Goal: Task Accomplishment & Management: Manage account settings

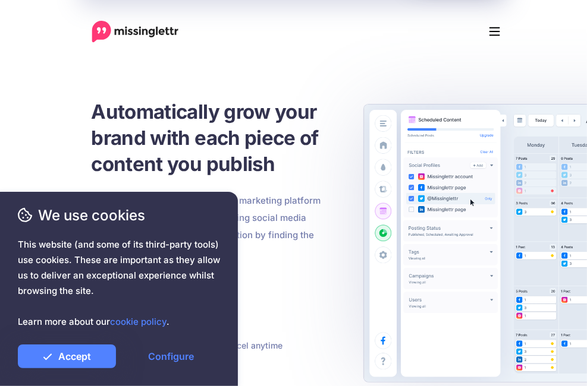
click at [0, 0] on link "Sign In" at bounding box center [0, 0] width 0 height 0
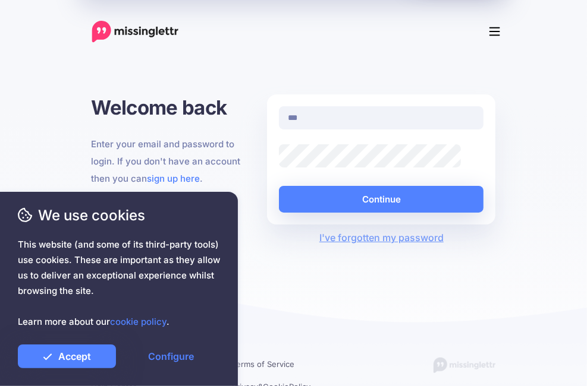
type input "**********"
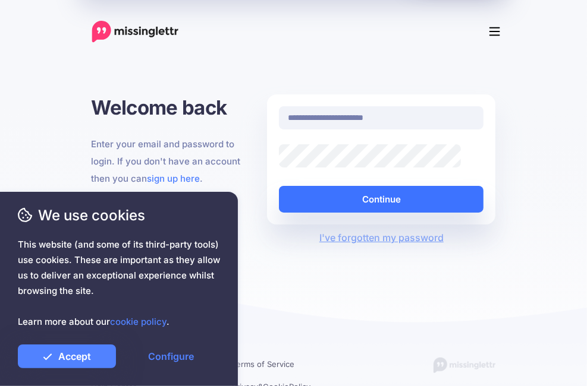
click at [442, 207] on button "Continue" at bounding box center [381, 199] width 205 height 27
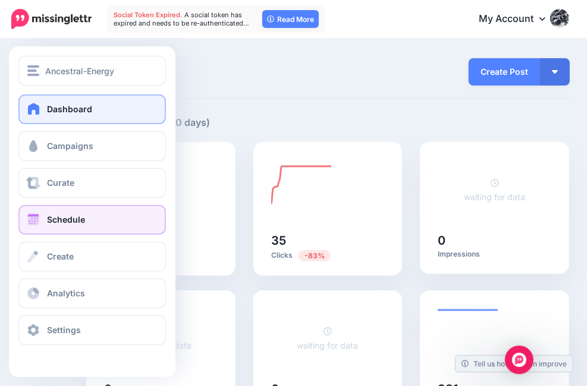
click at [42, 223] on link "Schedule" at bounding box center [91, 220] width 147 height 30
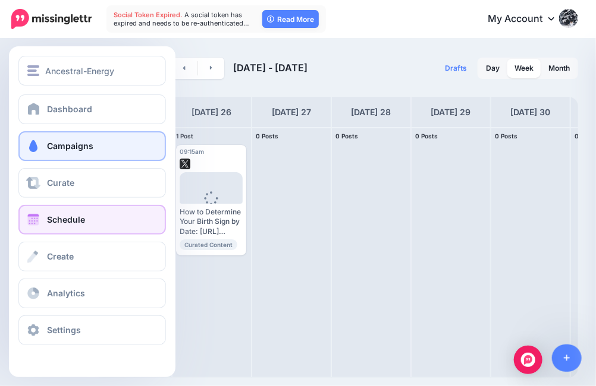
click at [95, 142] on link "Campaigns" at bounding box center [91, 146] width 147 height 30
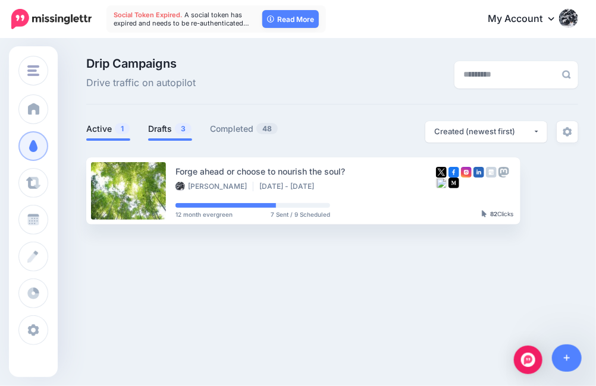
click at [177, 129] on span "3" at bounding box center [183, 128] width 17 height 11
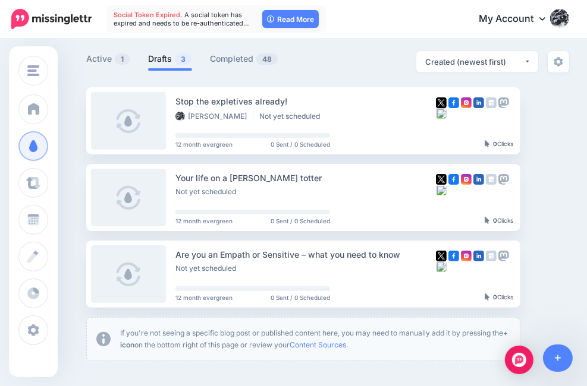
scroll to position [93, 0]
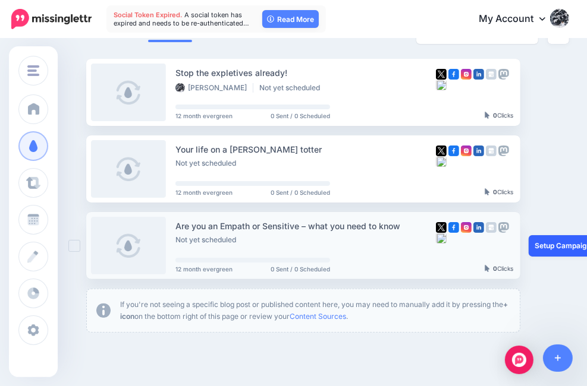
click at [555, 250] on link "Setup Campaign" at bounding box center [569, 245] width 81 height 21
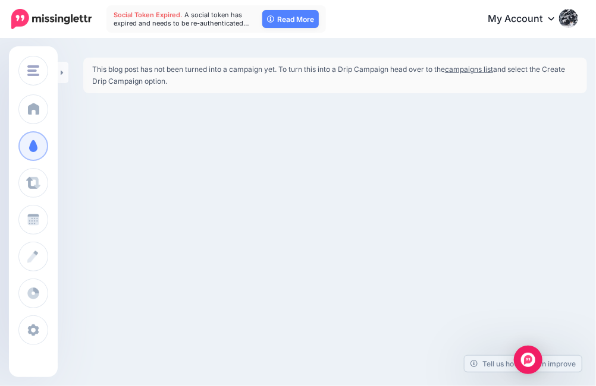
click at [474, 70] on link "campaigns list" at bounding box center [469, 69] width 48 height 9
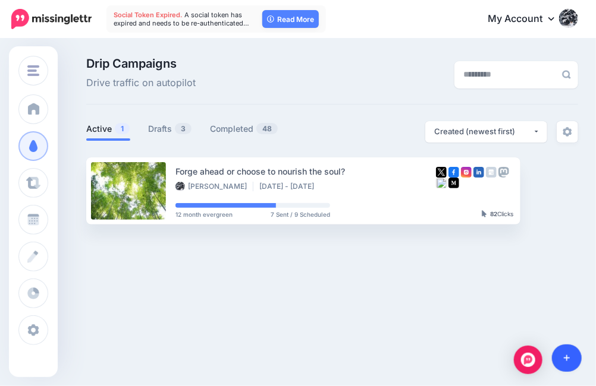
click at [568, 358] on icon at bounding box center [567, 359] width 7 height 7
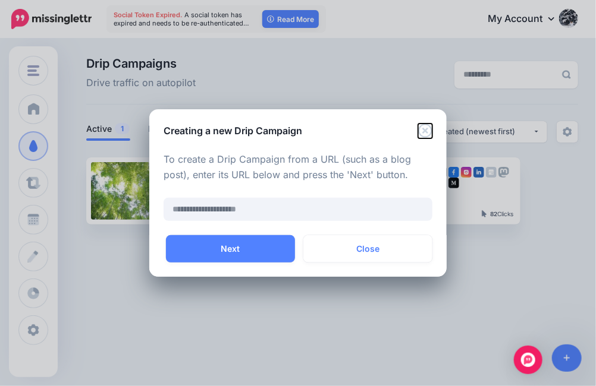
click at [427, 131] on icon "Close" at bounding box center [425, 131] width 14 height 14
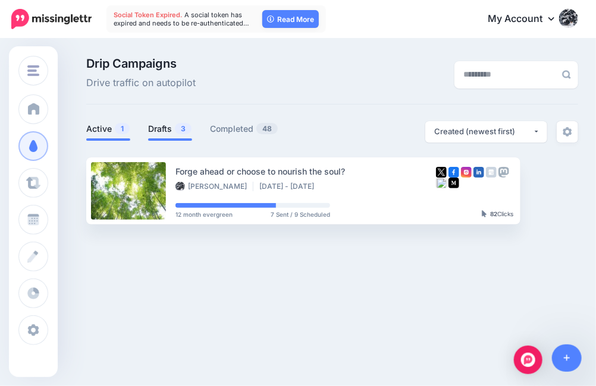
click at [165, 128] on link "Drafts 3" at bounding box center [170, 129] width 44 height 14
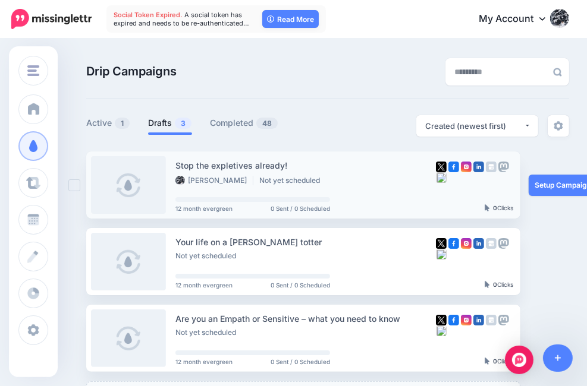
click at [151, 196] on link at bounding box center [128, 185] width 75 height 58
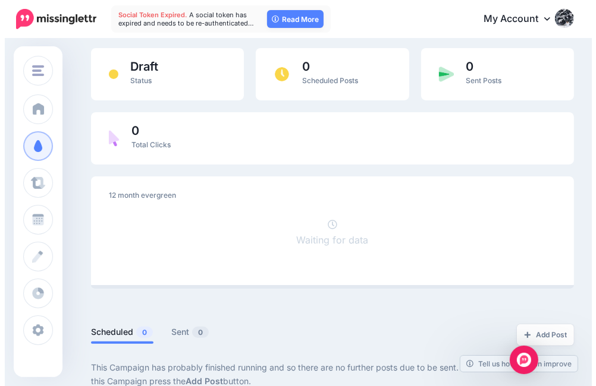
scroll to position [75, 0]
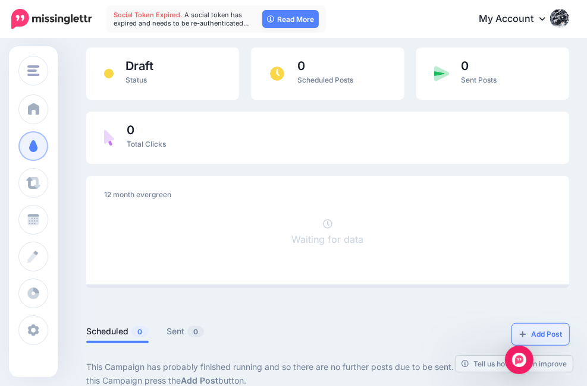
click at [549, 324] on link "Add Post" at bounding box center [540, 334] width 57 height 21
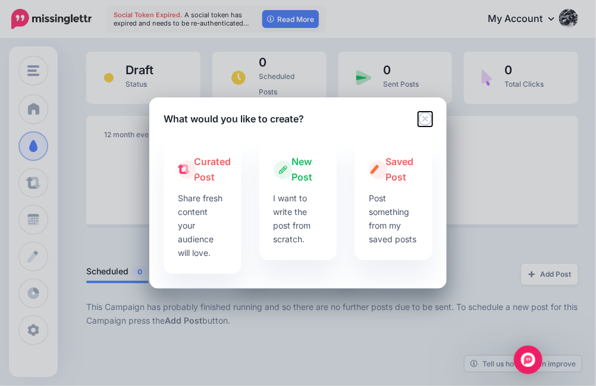
click at [423, 119] on icon "Close" at bounding box center [425, 119] width 14 height 14
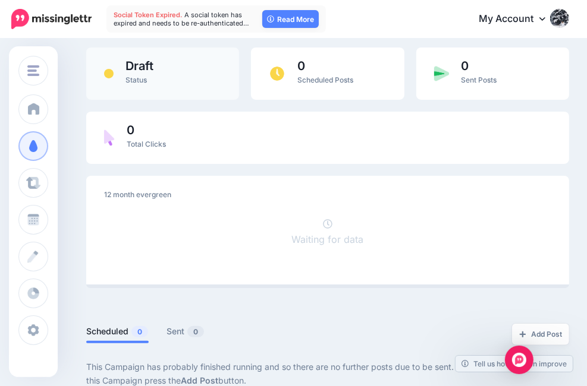
click at [139, 71] on span "Draft" at bounding box center [139, 66] width 28 height 12
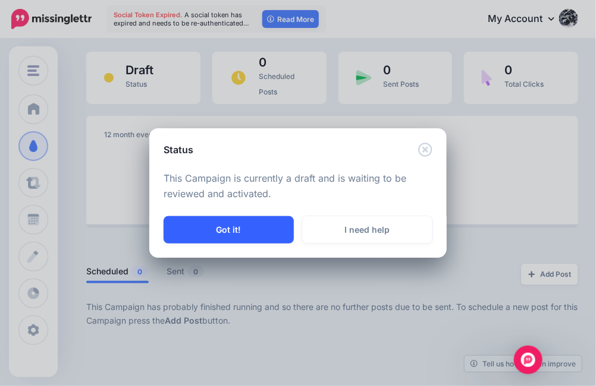
click at [225, 228] on button "Got it!" at bounding box center [228, 229] width 130 height 27
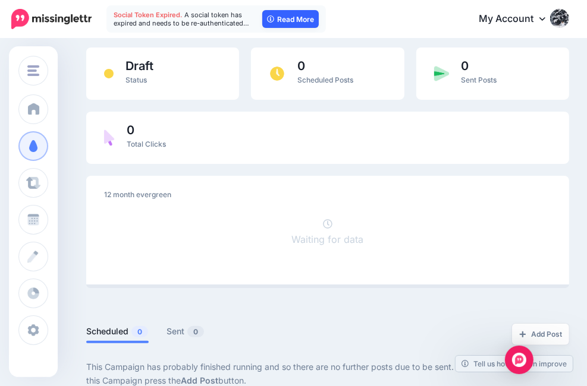
click at [296, 21] on link "Read More" at bounding box center [290, 19] width 56 height 18
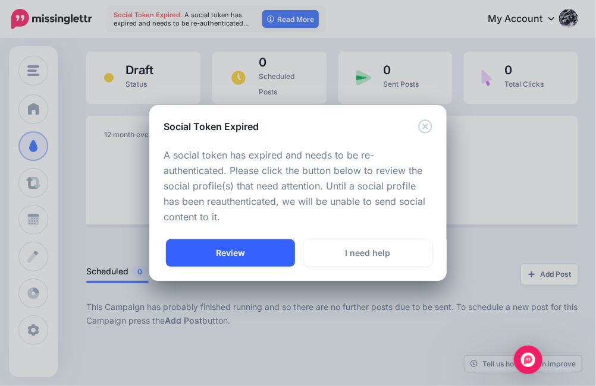
click at [237, 253] on link "Review" at bounding box center [230, 253] width 129 height 27
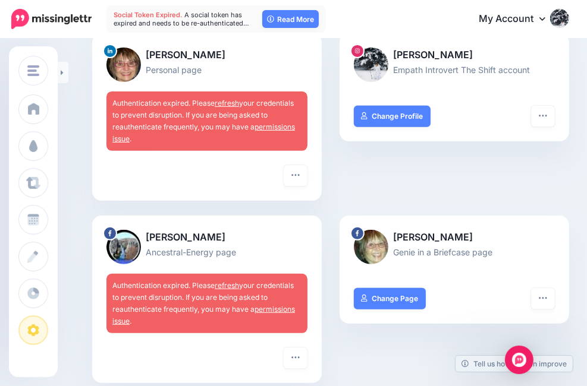
scroll to position [281, 0]
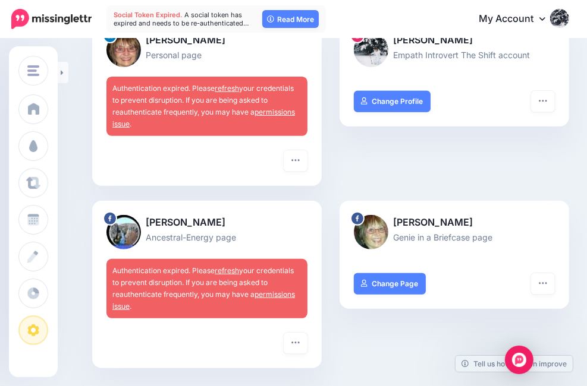
click at [231, 275] on link "refresh" at bounding box center [227, 270] width 24 height 9
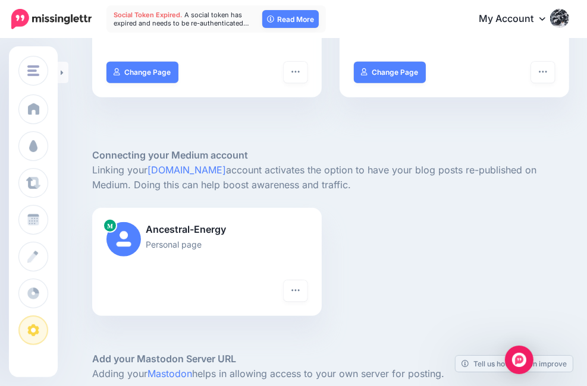
scroll to position [552, 0]
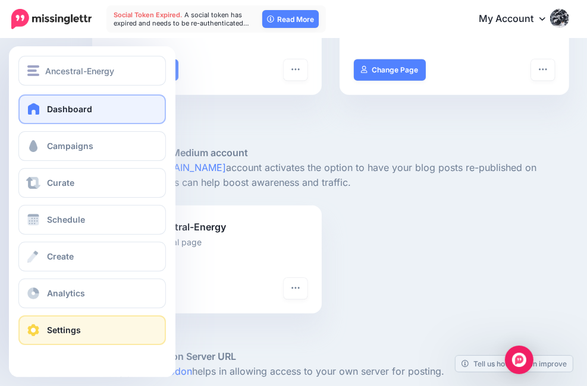
click at [67, 114] on link "Dashboard" at bounding box center [91, 110] width 147 height 30
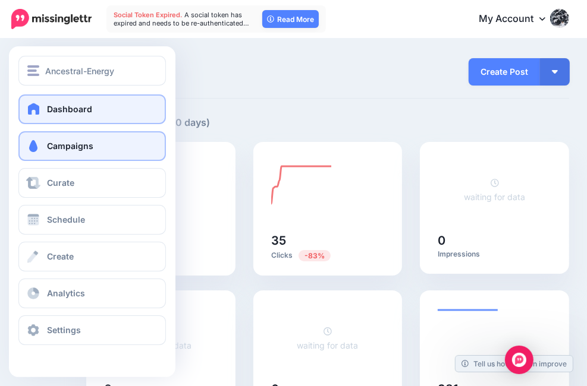
click at [48, 150] on span "Campaigns" at bounding box center [70, 146] width 46 height 10
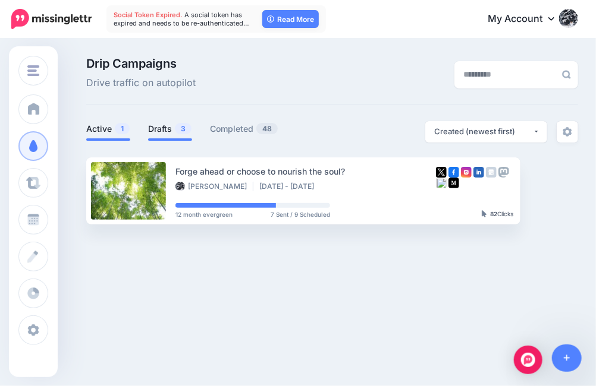
click at [170, 131] on link "Drafts 3" at bounding box center [170, 129] width 44 height 14
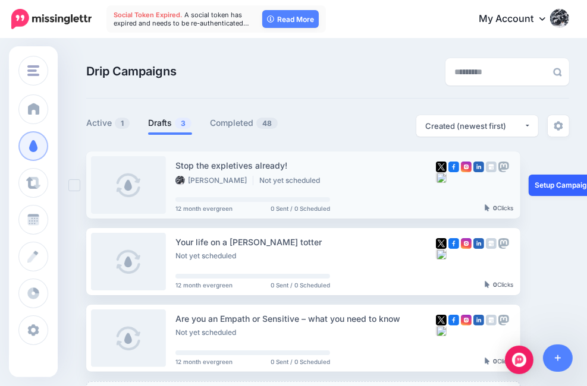
click at [571, 190] on link "Setup Campaign" at bounding box center [569, 185] width 81 height 21
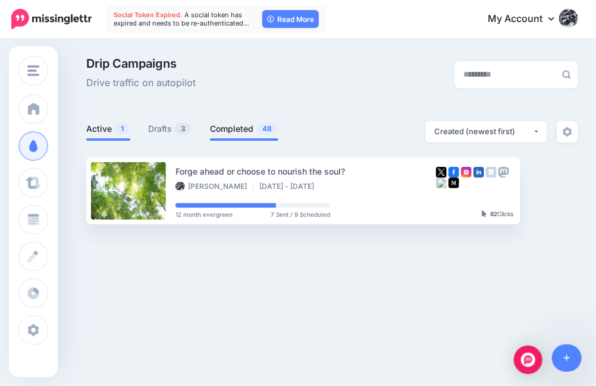
click at [232, 130] on link "Completed 48" at bounding box center [244, 129] width 68 height 14
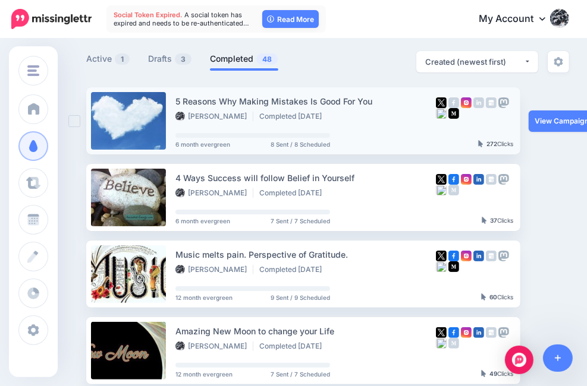
scroll to position [69, 0]
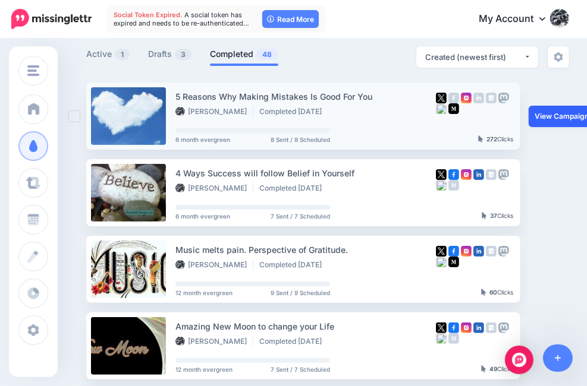
click at [563, 119] on link "View Campaign" at bounding box center [568, 116] width 78 height 21
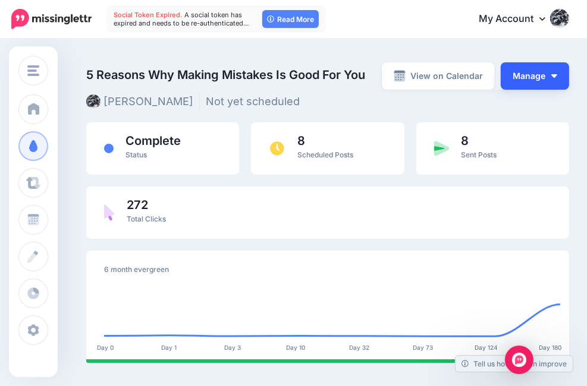
click at [557, 78] on img "button" at bounding box center [554, 76] width 6 height 4
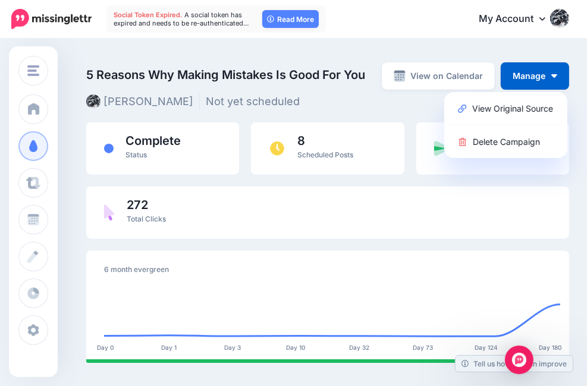
click at [295, 93] on div "5 Reasons Why Making Mistakes Is Good For You Laila Beniston Not yet scheduled" at bounding box center [244, 75] width 334 height 35
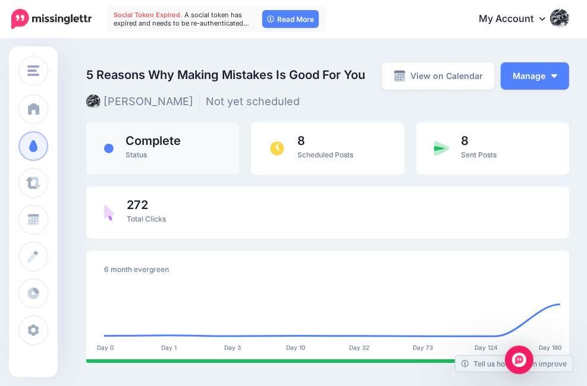
click at [166, 155] on div "Complete Status" at bounding box center [152, 148] width 55 height 27
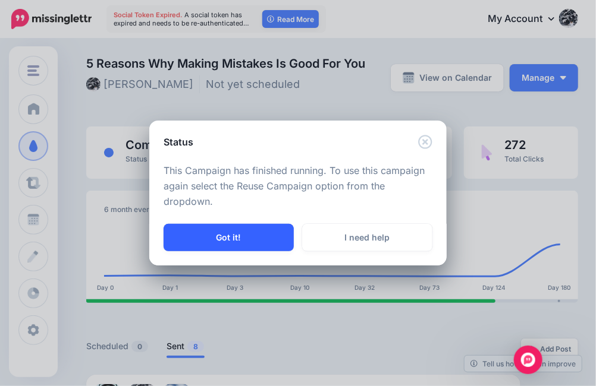
click at [177, 234] on button "Got it!" at bounding box center [228, 237] width 130 height 27
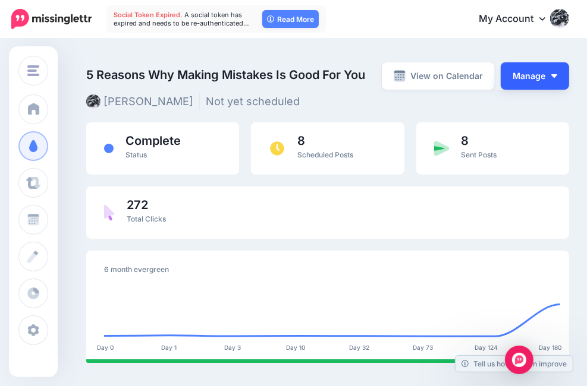
click at [568, 75] on button "Manage" at bounding box center [535, 75] width 68 height 27
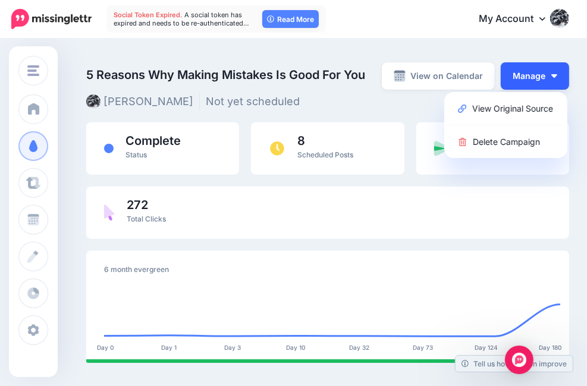
click at [568, 75] on button "Manage" at bounding box center [535, 75] width 68 height 27
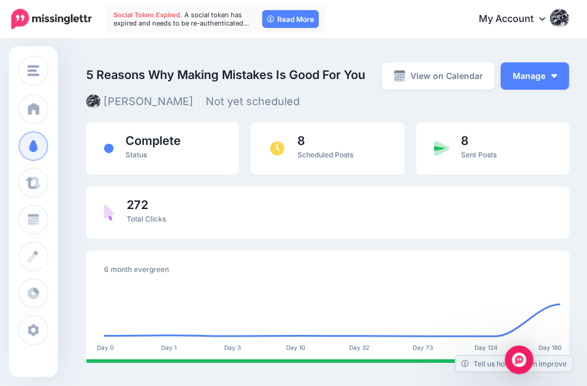
click at [548, 22] on link "My Account" at bounding box center [518, 19] width 102 height 29
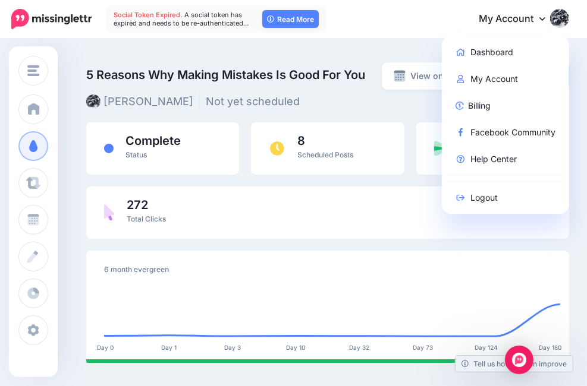
click at [548, 22] on link "My Account" at bounding box center [518, 19] width 102 height 29
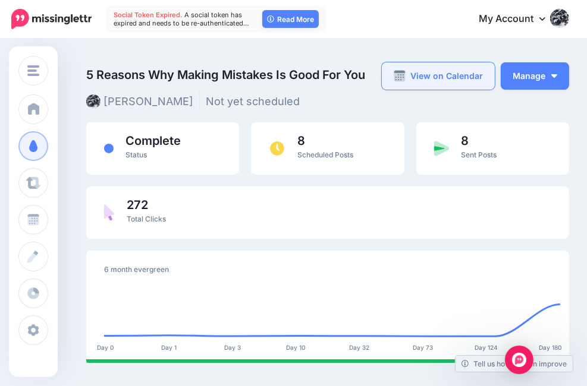
click at [463, 74] on link "View on Calendar" at bounding box center [438, 75] width 113 height 27
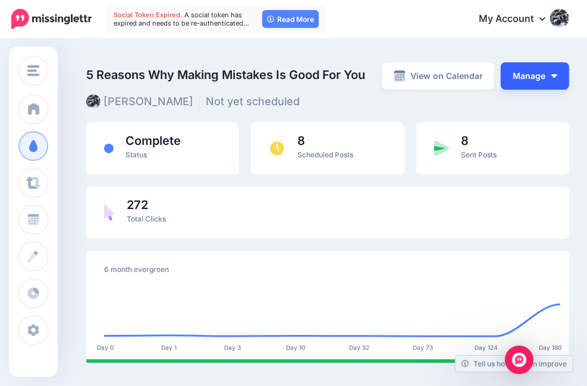
click at [569, 78] on button "Manage" at bounding box center [535, 75] width 68 height 27
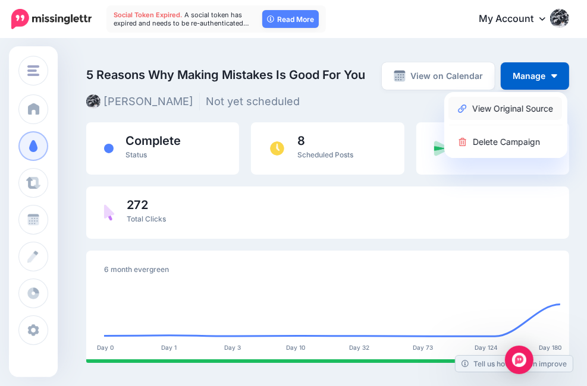
click at [515, 110] on link "View Original Source" at bounding box center [505, 108] width 114 height 23
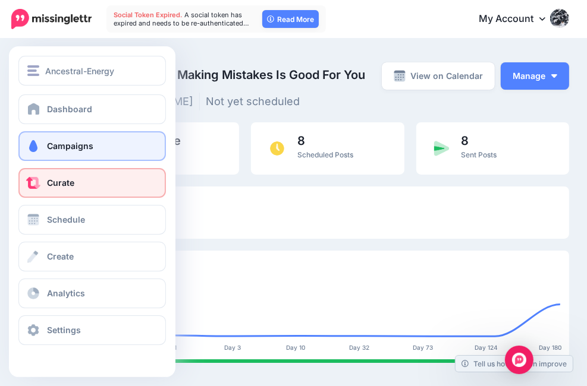
click at [38, 188] on span at bounding box center [33, 183] width 15 height 12
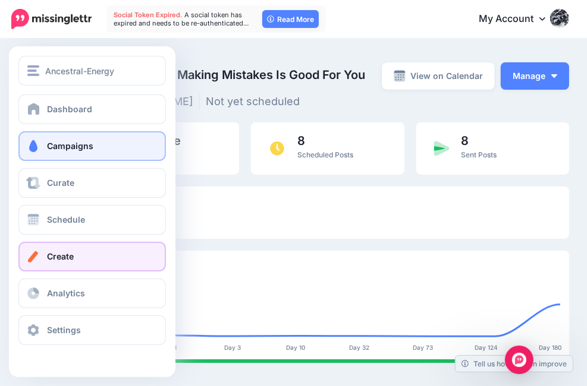
click at [70, 260] on span "Create" at bounding box center [60, 256] width 27 height 10
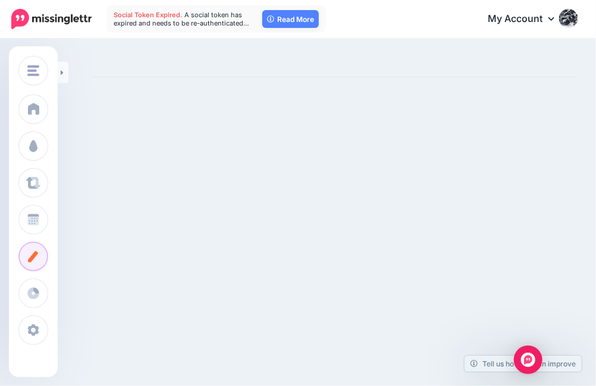
click at [479, 136] on div "Ancestral-Energy Ancestral-Energy Add Workspace Dashboard Campaigns Curate Sche…" at bounding box center [298, 193] width 596 height 386
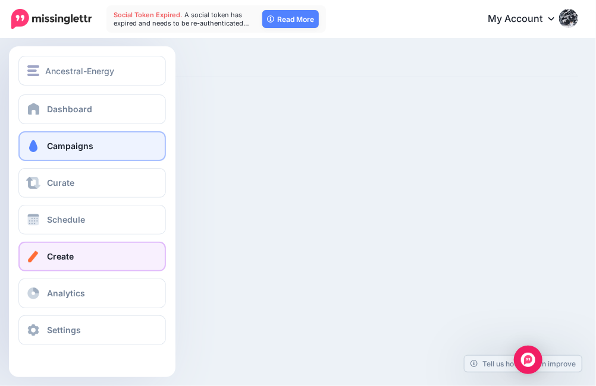
click at [64, 143] on span "Campaigns" at bounding box center [70, 146] width 46 height 10
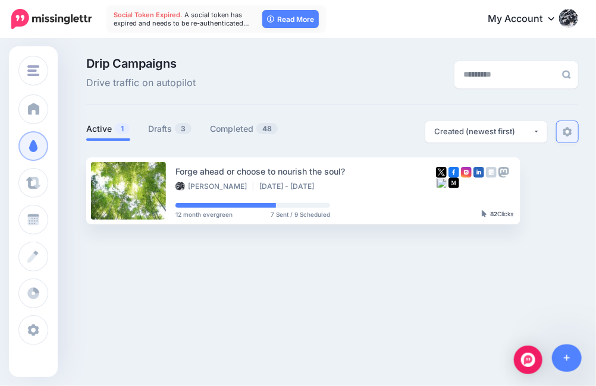
click at [567, 133] on img at bounding box center [567, 132] width 10 height 10
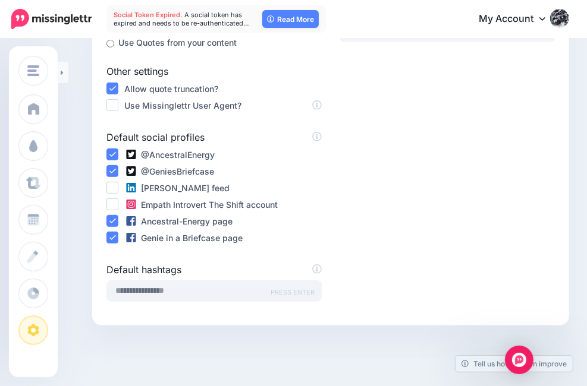
scroll to position [339, 0]
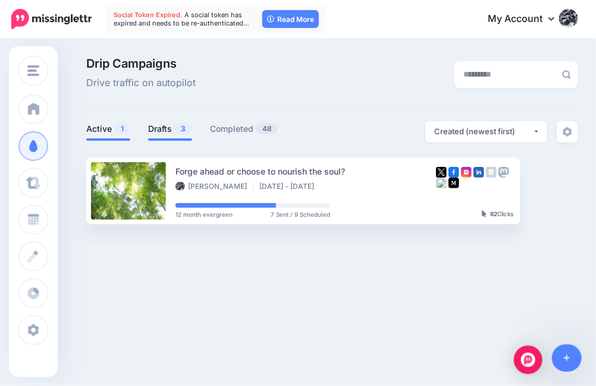
click at [167, 128] on link "Drafts 3" at bounding box center [170, 129] width 44 height 14
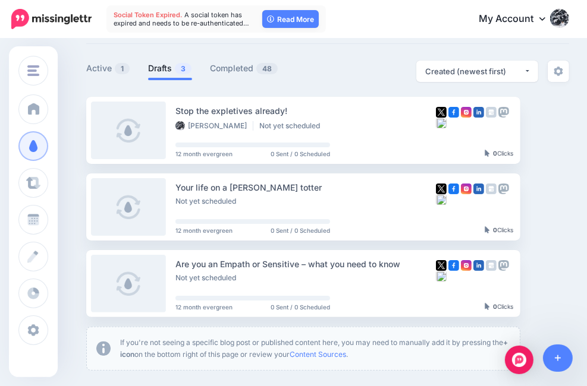
scroll to position [89, 0]
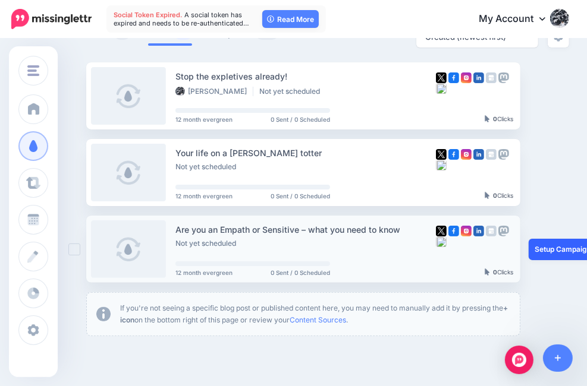
click at [561, 255] on link "Setup Campaign" at bounding box center [569, 249] width 81 height 21
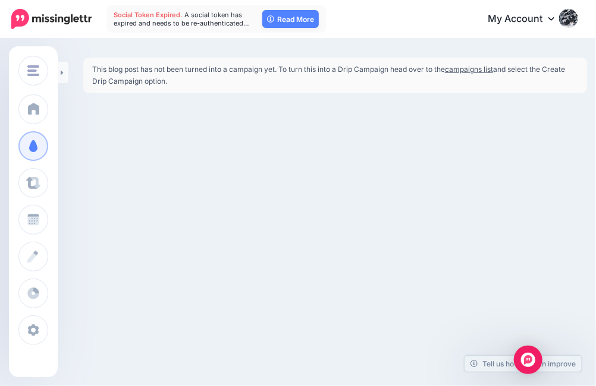
click at [474, 70] on link "campaigns list" at bounding box center [469, 69] width 48 height 9
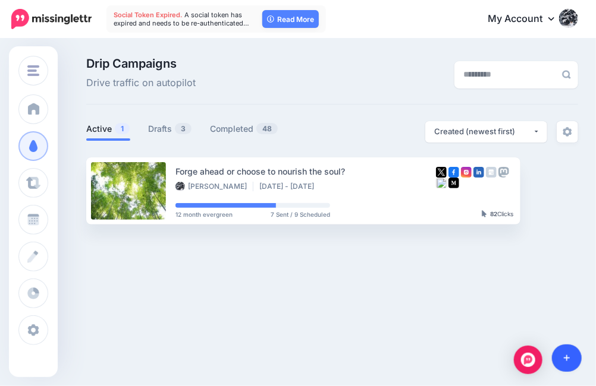
click at [567, 357] on icon at bounding box center [567, 359] width 7 height 7
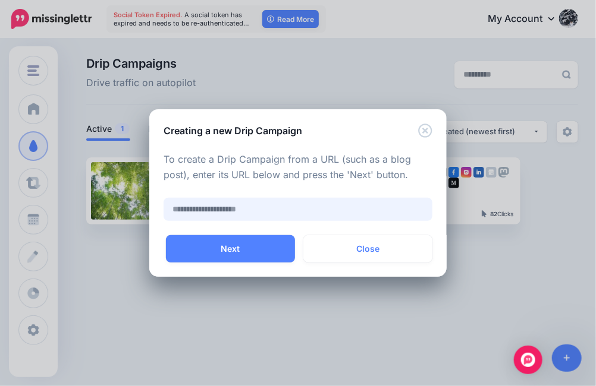
click at [307, 212] on input "text" at bounding box center [297, 209] width 269 height 23
paste input "**********"
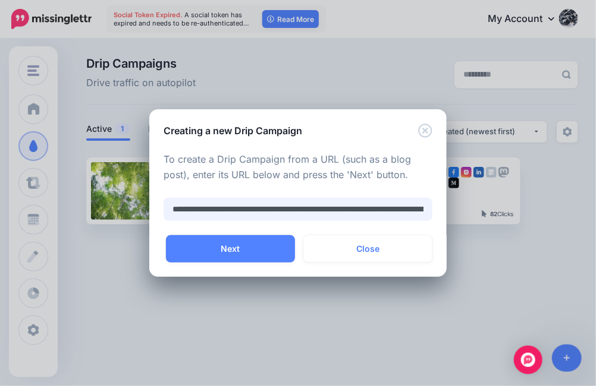
scroll to position [0, 485]
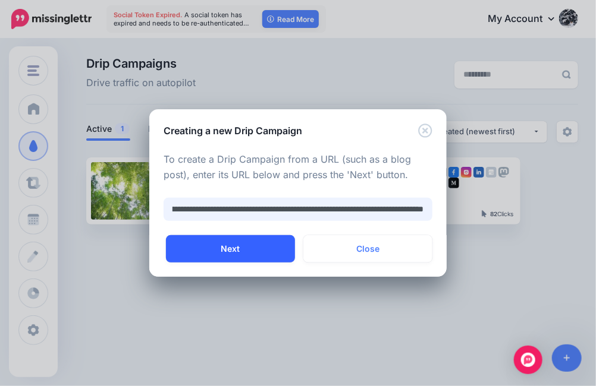
type input "**********"
click at [240, 248] on button "Next" at bounding box center [230, 248] width 129 height 27
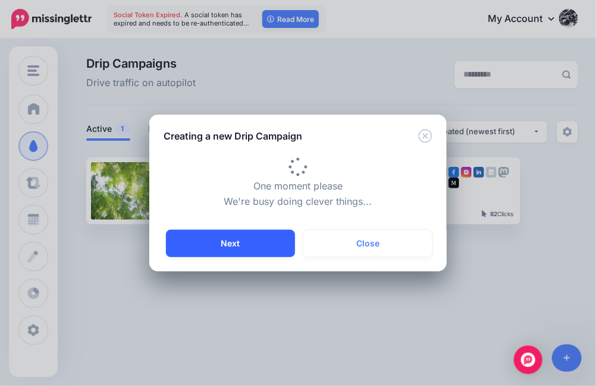
type input "**********"
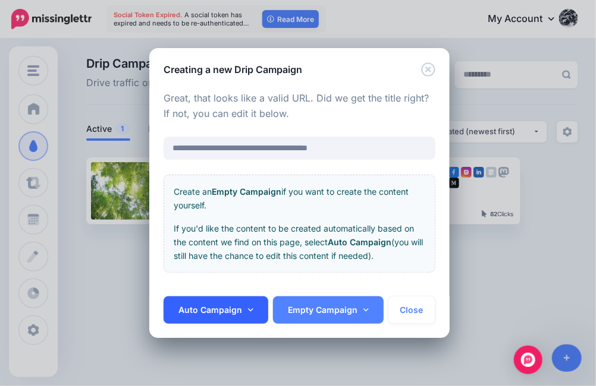
click at [251, 311] on icon at bounding box center [250, 310] width 5 height 8
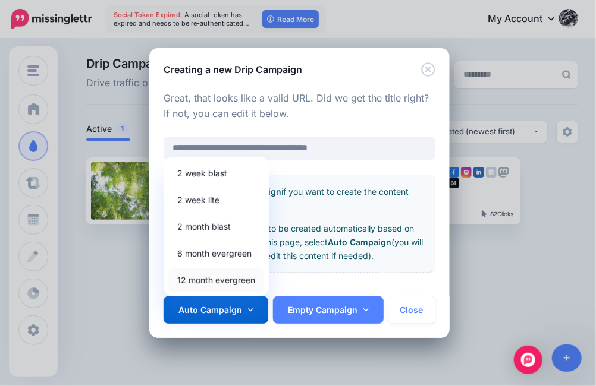
click at [242, 279] on link "12 month evergreen" at bounding box center [216, 280] width 96 height 23
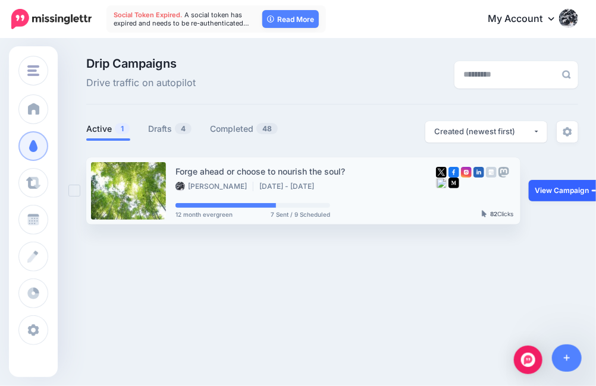
click at [556, 196] on link "View Campaign" at bounding box center [568, 190] width 78 height 21
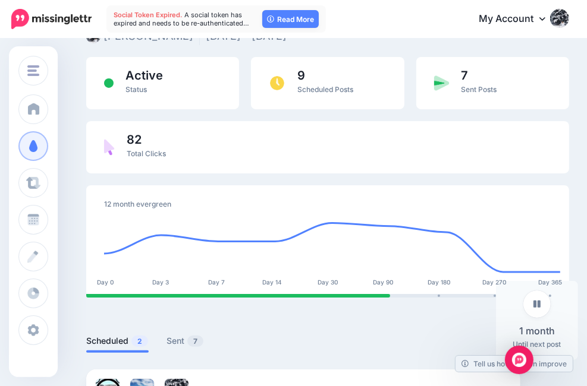
scroll to position [67, 0]
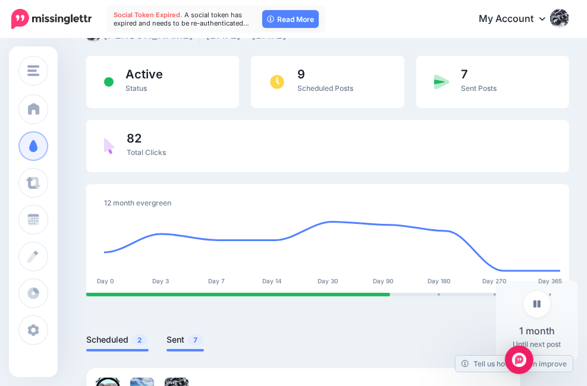
click at [183, 333] on link "Sent 7" at bounding box center [184, 340] width 37 height 14
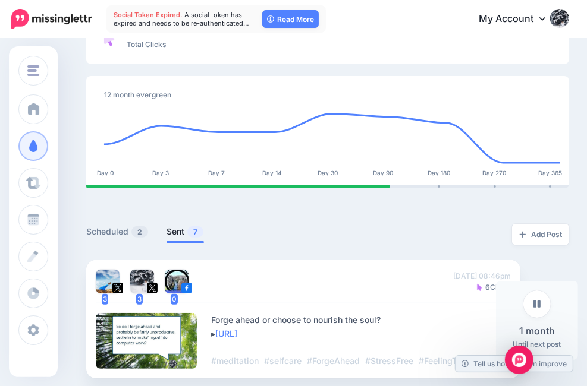
scroll to position [177, 0]
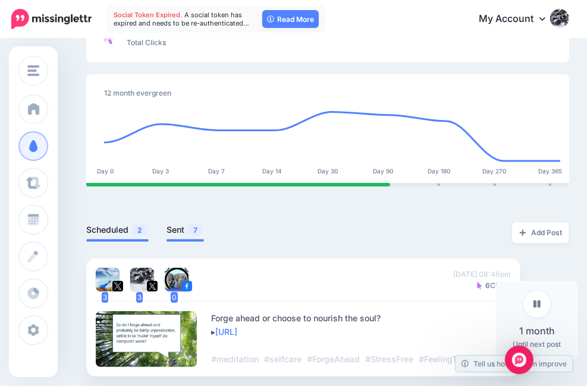
click at [119, 223] on link "Scheduled 2" at bounding box center [117, 230] width 62 height 14
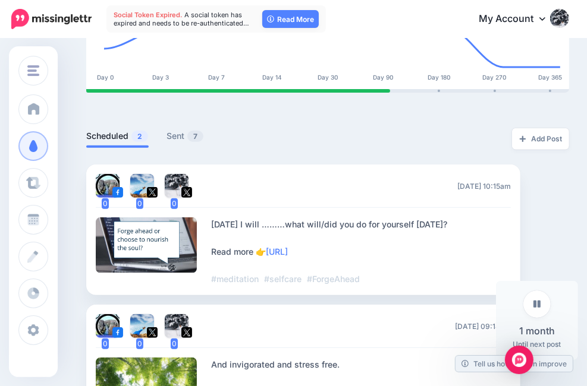
scroll to position [285, 0]
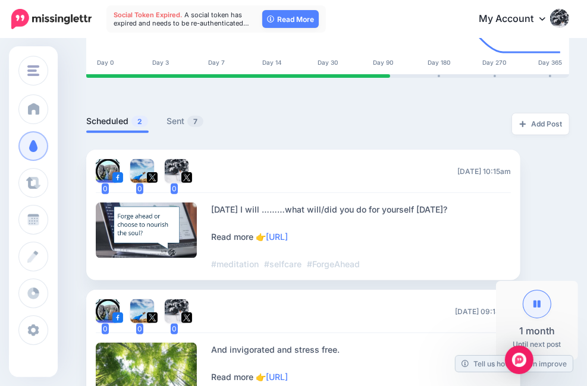
click at [537, 301] on icon at bounding box center [536, 304] width 7 height 7
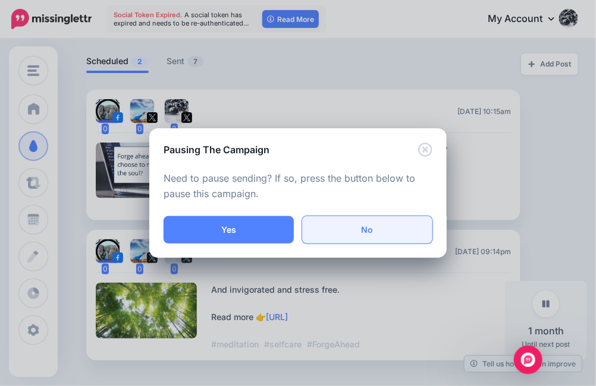
click at [389, 229] on link "No" at bounding box center [367, 229] width 130 height 27
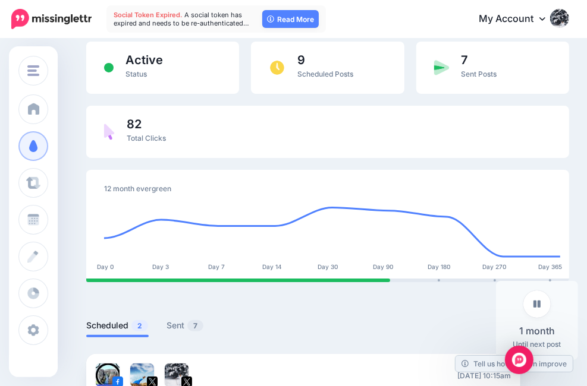
scroll to position [0, 0]
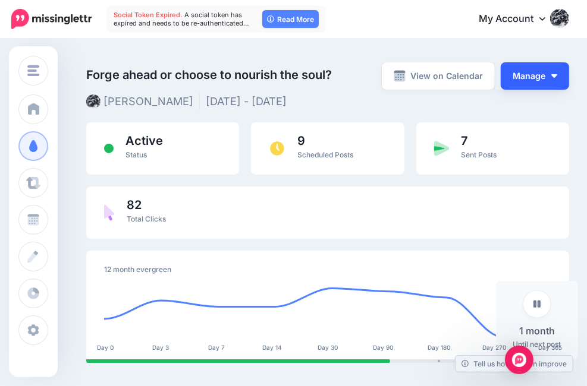
click at [563, 80] on button "Manage" at bounding box center [535, 75] width 68 height 27
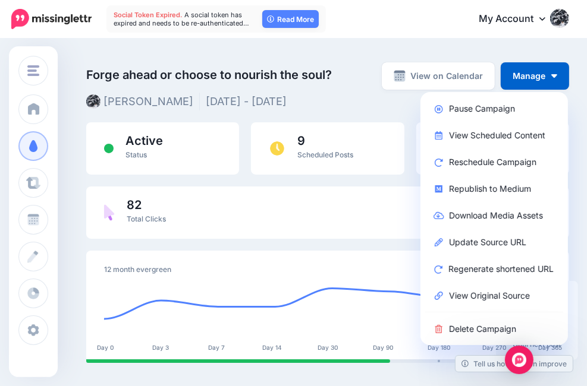
click at [361, 100] on div "Forge ahead or choose to nourish the soul? Laila Beniston Jan 1 2025 - Jan 2 20…" at bounding box center [327, 82] width 483 height 48
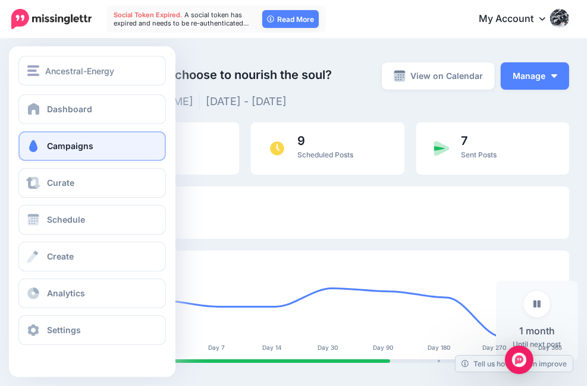
click at [71, 144] on span "Campaigns" at bounding box center [70, 146] width 46 height 10
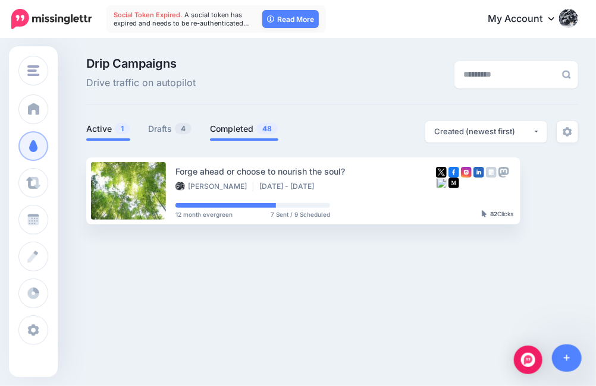
click at [228, 131] on link "Completed 48" at bounding box center [244, 129] width 68 height 14
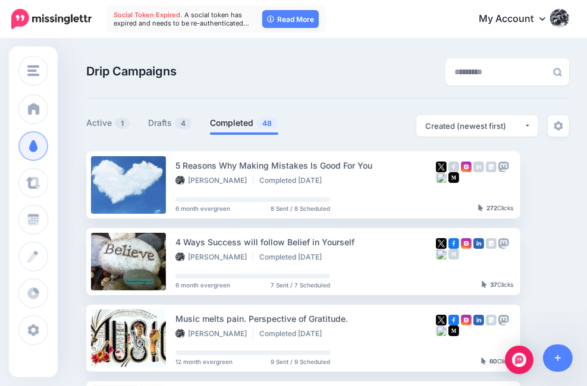
click at [307, 179] on div "5 Reasons Why Making Mistakes Is Good For You Laila Beniston Completed 1 month,…" at bounding box center [305, 173] width 260 height 28
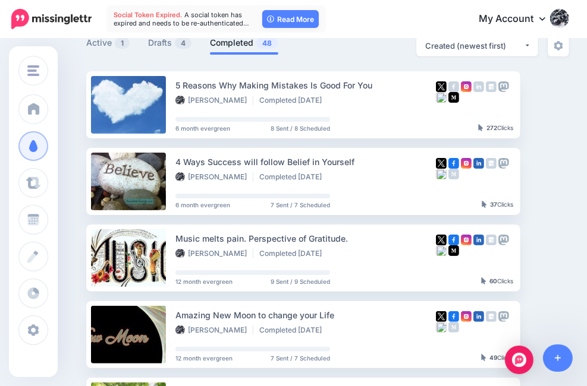
scroll to position [83, 0]
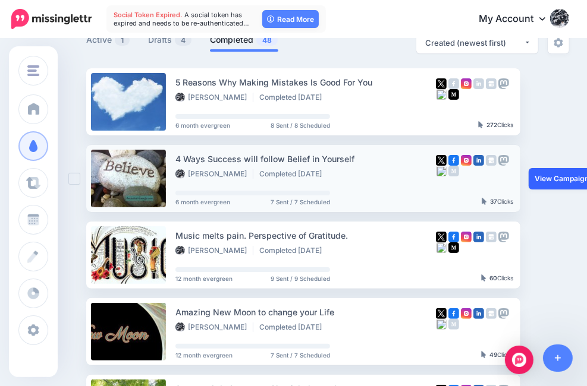
click at [547, 188] on link "View Campaign" at bounding box center [568, 178] width 78 height 21
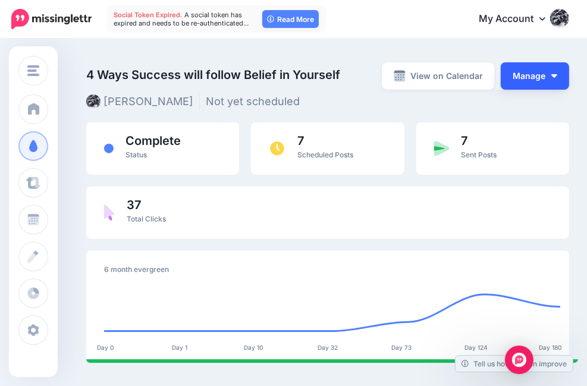
click at [567, 78] on button "Manage" at bounding box center [535, 75] width 68 height 27
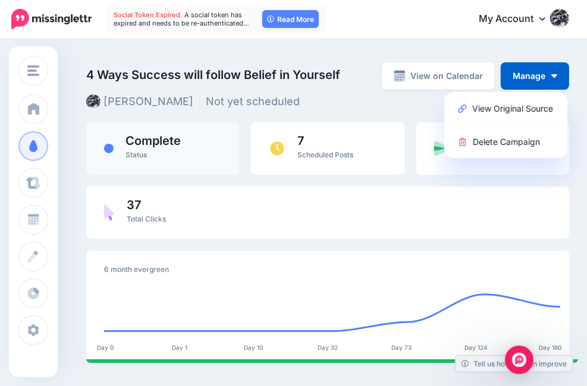
click at [144, 147] on span "Complete" at bounding box center [152, 141] width 55 height 12
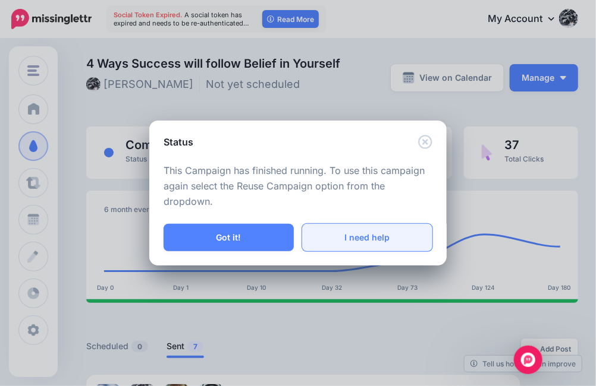
click at [372, 233] on link "I need help" at bounding box center [367, 237] width 130 height 27
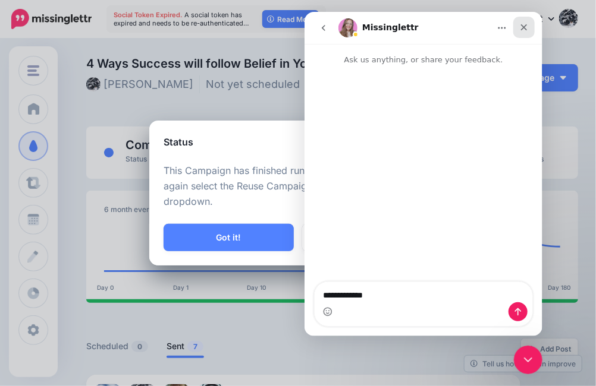
click at [525, 26] on icon "Close" at bounding box center [523, 27] width 10 height 10
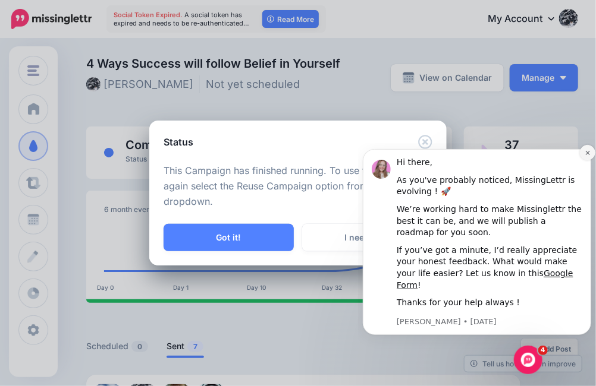
click at [586, 156] on icon "Dismiss notification" at bounding box center [587, 152] width 7 height 7
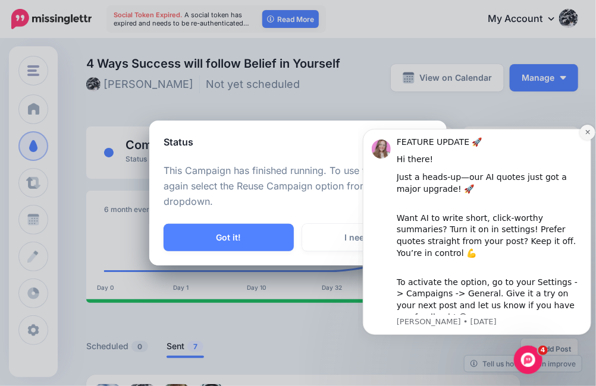
click at [586, 133] on icon "Dismiss notification" at bounding box center [587, 131] width 7 height 7
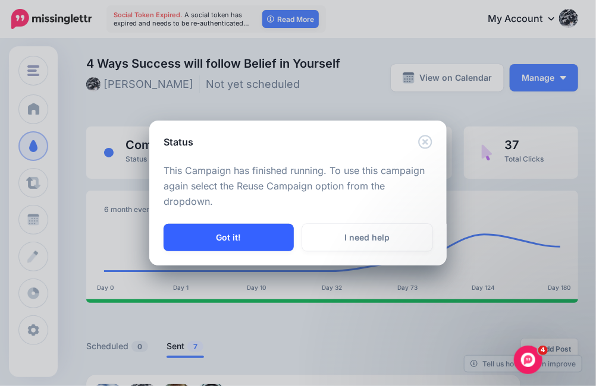
click at [244, 241] on button "Got it!" at bounding box center [228, 237] width 130 height 27
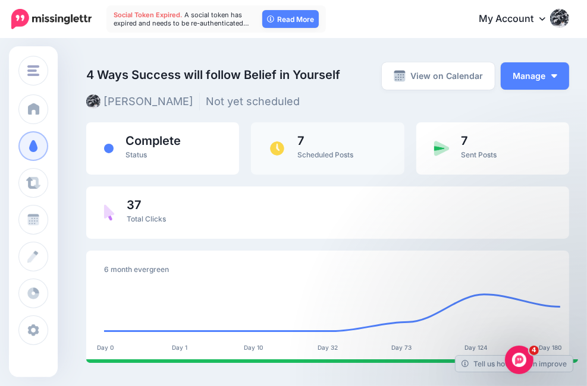
click at [297, 158] on div "7 Scheduled Posts" at bounding box center [325, 148] width 56 height 27
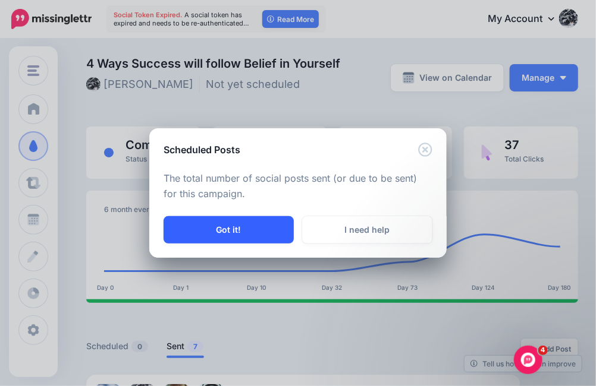
click at [266, 228] on button "Got it!" at bounding box center [228, 229] width 130 height 27
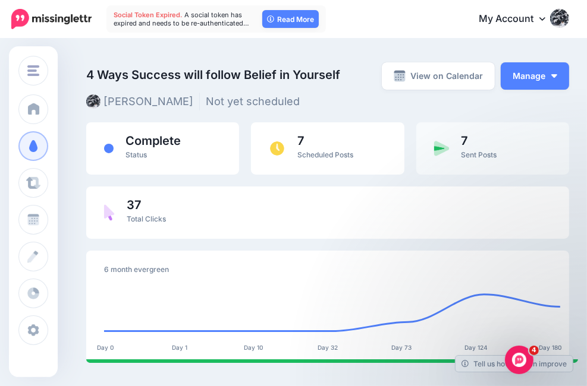
click at [461, 159] on span "Sent Posts" at bounding box center [479, 154] width 36 height 9
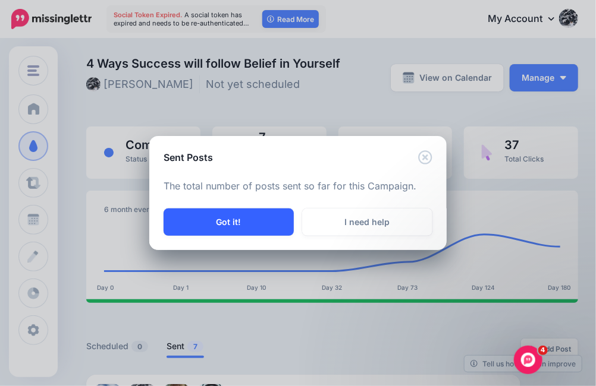
click at [249, 219] on button "Got it!" at bounding box center [228, 222] width 130 height 27
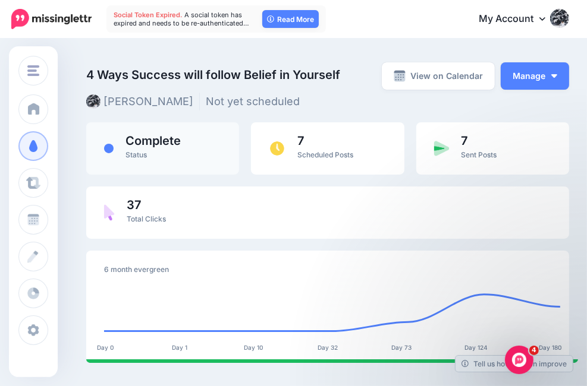
click at [153, 156] on div "Complete Status" at bounding box center [152, 148] width 55 height 27
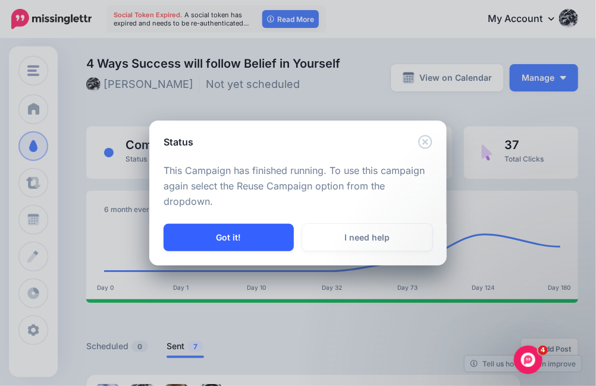
click at [231, 240] on button "Got it!" at bounding box center [228, 237] width 130 height 27
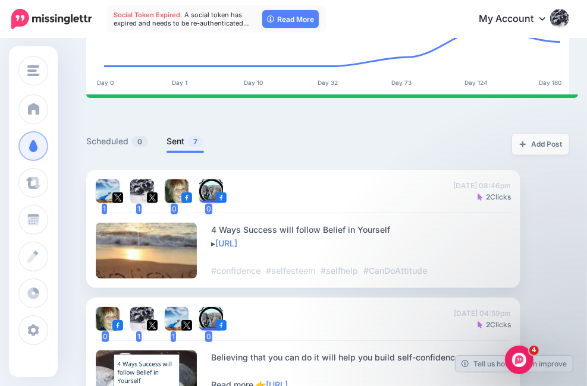
scroll to position [279, 0]
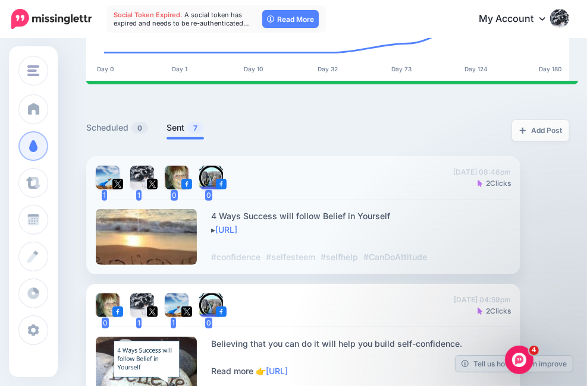
click at [458, 209] on div "4 Ways Success will follow Belief in Yourself ▸ https://lttr.ai/AQvgd #confiden…" at bounding box center [361, 237] width 300 height 56
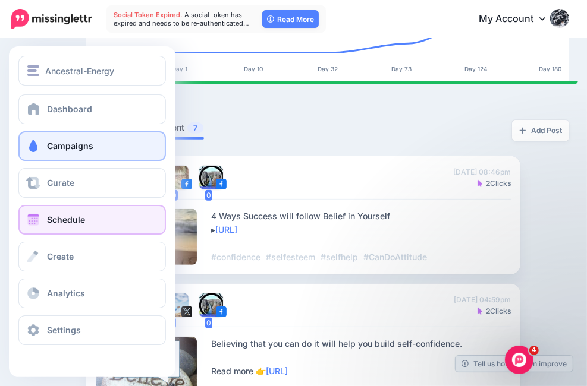
click at [33, 219] on span at bounding box center [33, 220] width 15 height 12
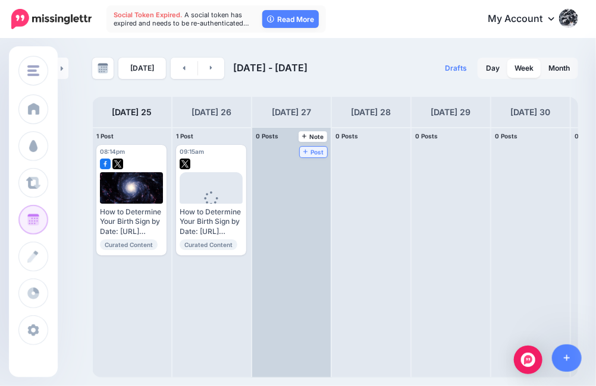
click at [310, 150] on span "Post" at bounding box center [313, 152] width 21 height 6
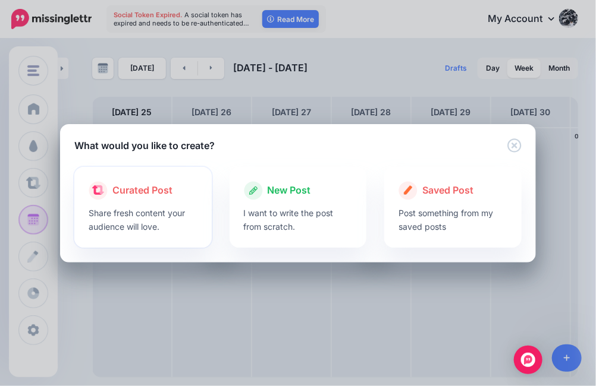
click at [152, 197] on span "Curated Post" at bounding box center [142, 190] width 60 height 15
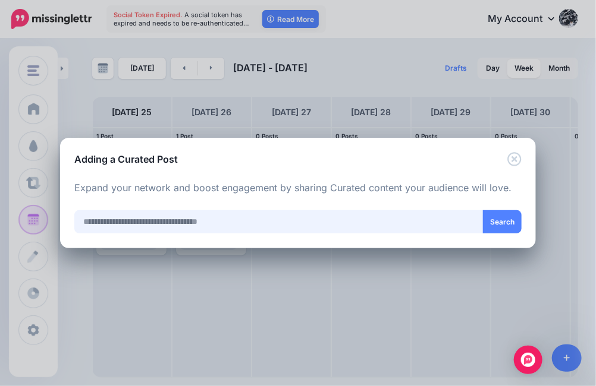
click at [212, 219] on input "text" at bounding box center [278, 221] width 409 height 23
click at [143, 221] on input "**********" at bounding box center [278, 221] width 409 height 23
type input "*********"
click at [508, 220] on button "Search" at bounding box center [502, 221] width 39 height 23
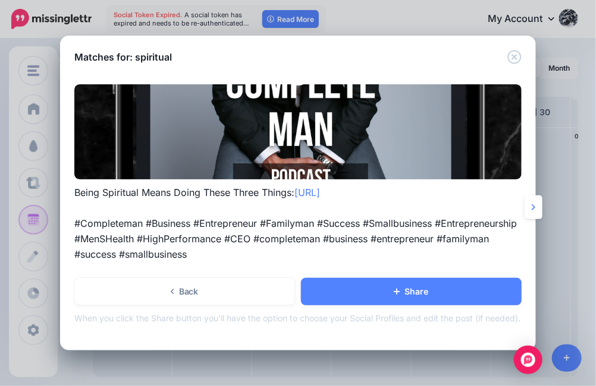
click at [537, 210] on link at bounding box center [533, 208] width 18 height 24
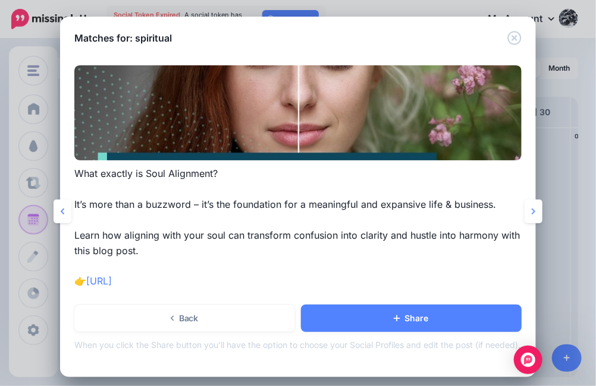
click at [531, 216] on icon at bounding box center [533, 212] width 4 height 10
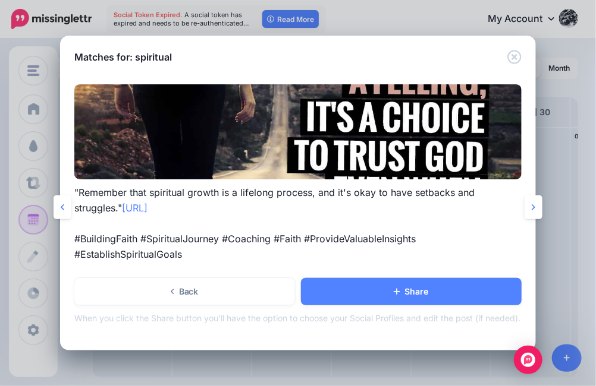
click at [530, 219] on link at bounding box center [533, 208] width 18 height 24
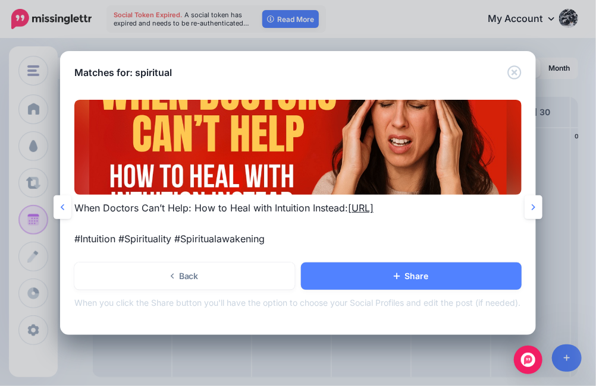
click at [373, 207] on link "https://lttr.ai/Ah1sJ" at bounding box center [361, 208] width 26 height 12
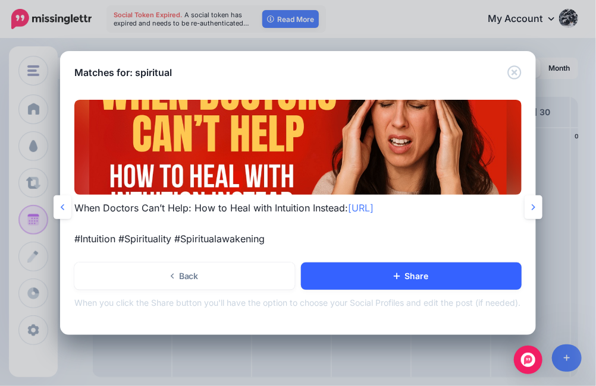
click at [395, 272] on link "Share" at bounding box center [411, 276] width 221 height 27
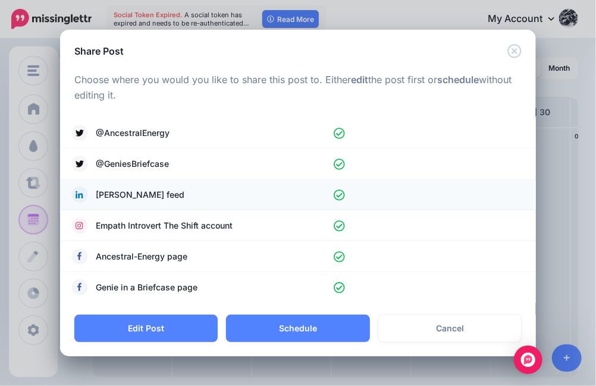
click at [340, 194] on icon at bounding box center [339, 195] width 11 height 11
click at [338, 225] on icon at bounding box center [339, 226] width 11 height 11
click at [338, 287] on icon at bounding box center [339, 287] width 11 height 11
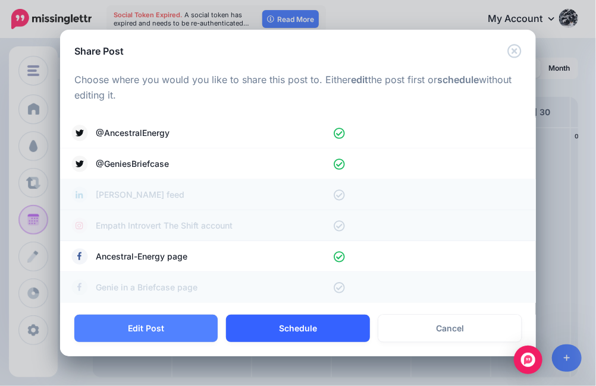
click at [301, 328] on button "Schedule" at bounding box center [297, 328] width 143 height 27
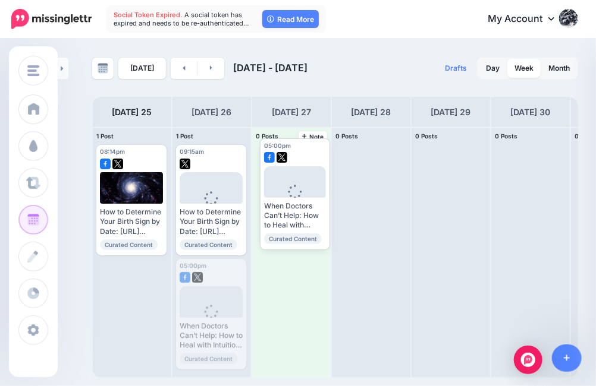
drag, startPoint x: 226, startPoint y: 280, endPoint x: 310, endPoint y: 158, distance: 148.3
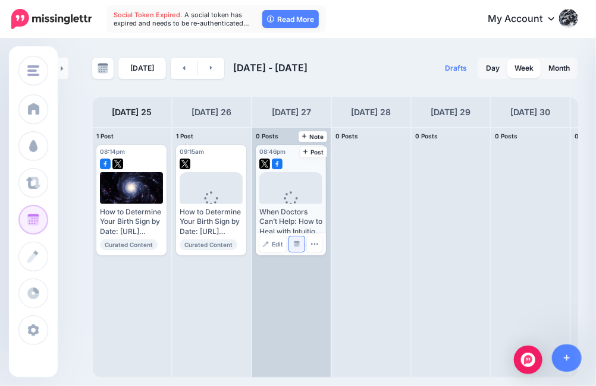
click at [296, 243] on img at bounding box center [297, 244] width 6 height 6
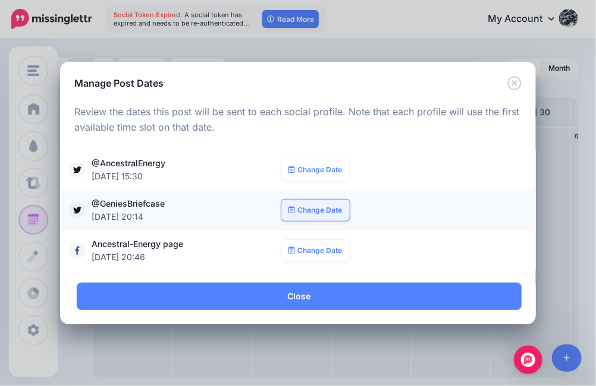
click at [324, 210] on link "Change Date" at bounding box center [315, 210] width 68 height 21
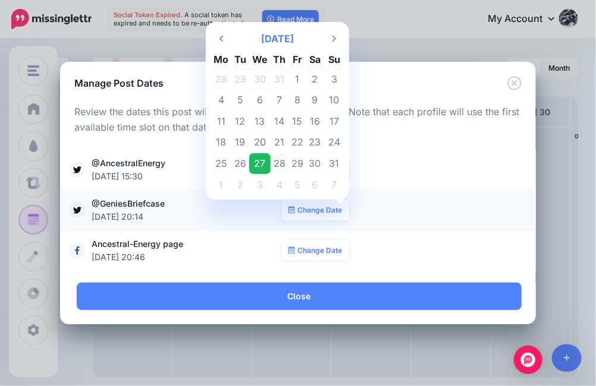
click at [276, 163] on td "28" at bounding box center [280, 163] width 18 height 21
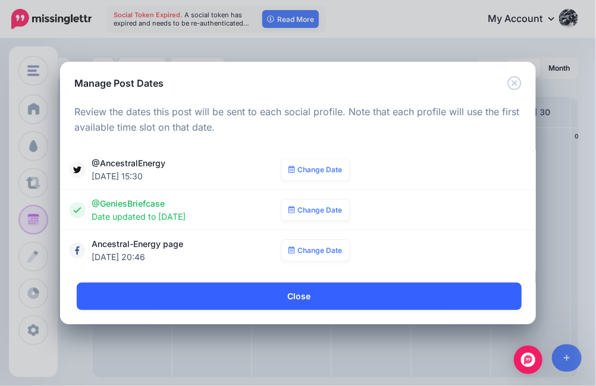
click at [308, 299] on link "Close" at bounding box center [299, 296] width 445 height 27
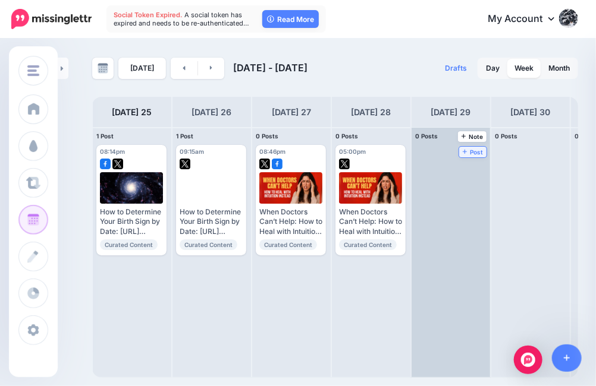
click at [461, 150] on link "Post" at bounding box center [473, 152] width 28 height 11
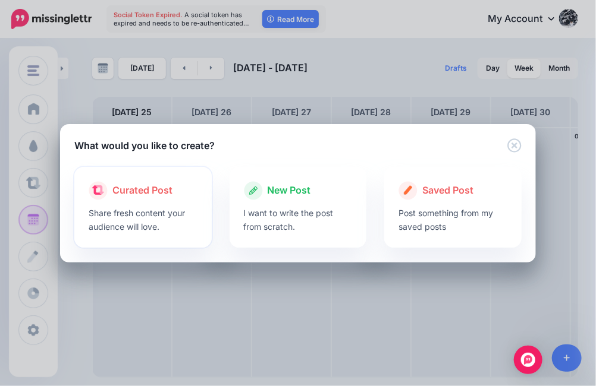
click at [159, 193] on span "Curated Post" at bounding box center [142, 190] width 60 height 15
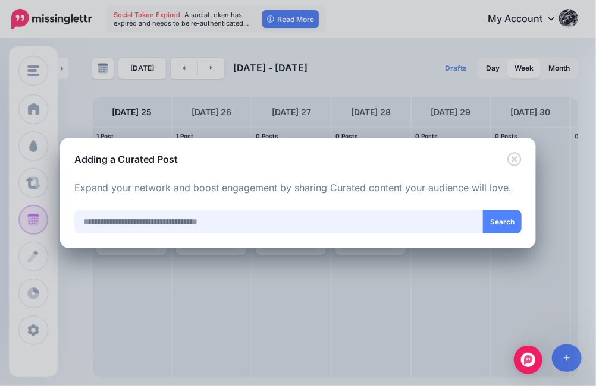
click at [181, 222] on input "text" at bounding box center [278, 221] width 409 height 23
type input "****"
click at [505, 222] on button "Search" at bounding box center [502, 221] width 39 height 23
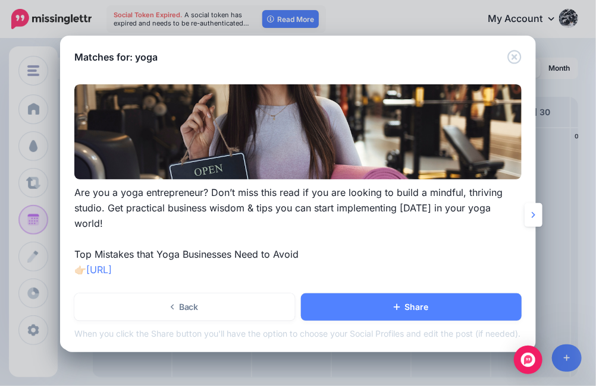
click at [533, 215] on icon at bounding box center [533, 215] width 4 height 10
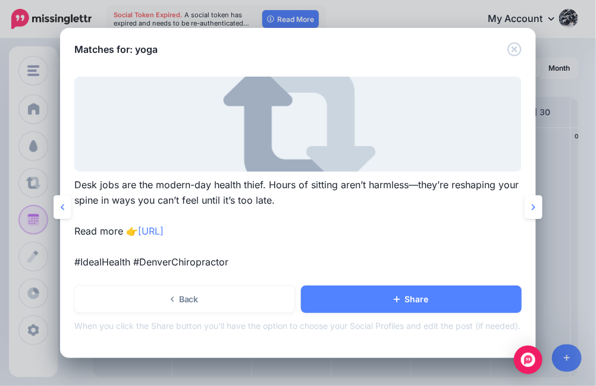
click at [532, 212] on icon at bounding box center [533, 208] width 4 height 10
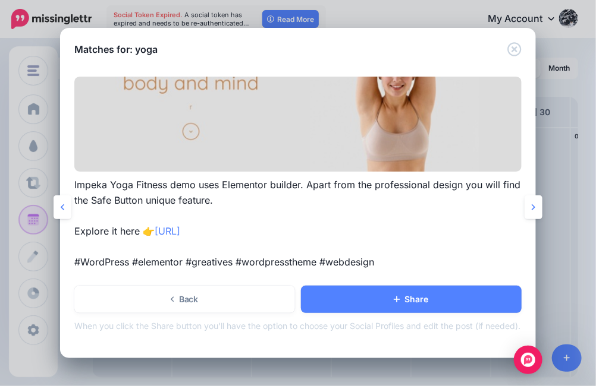
click at [532, 212] on icon at bounding box center [533, 208] width 4 height 10
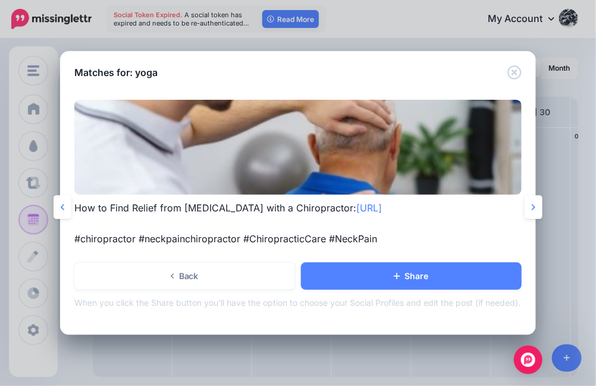
click at [532, 212] on icon at bounding box center [533, 208] width 4 height 10
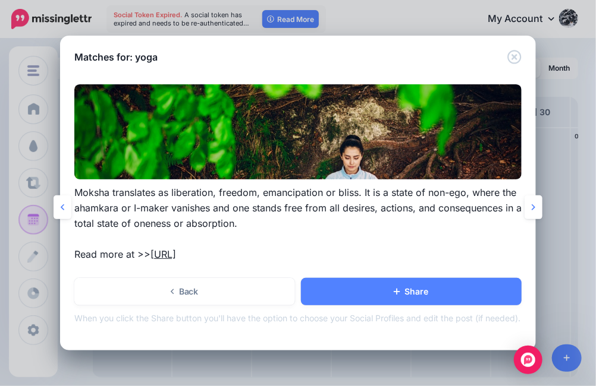
click at [176, 252] on link "https://lttr.ai/1EpS" at bounding box center [163, 255] width 26 height 12
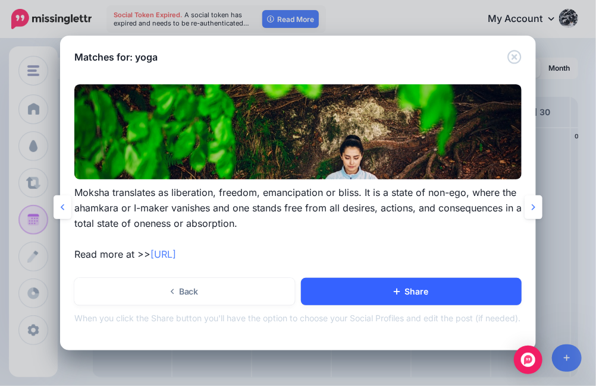
click at [379, 291] on link "Share" at bounding box center [411, 291] width 221 height 27
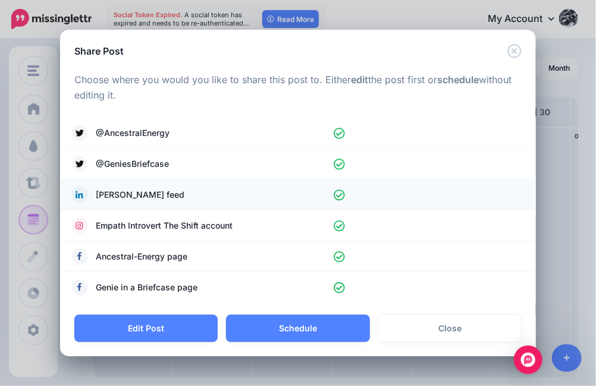
click at [337, 196] on icon at bounding box center [339, 195] width 11 height 11
click at [339, 227] on icon at bounding box center [339, 226] width 11 height 11
click at [338, 288] on icon at bounding box center [339, 287] width 11 height 11
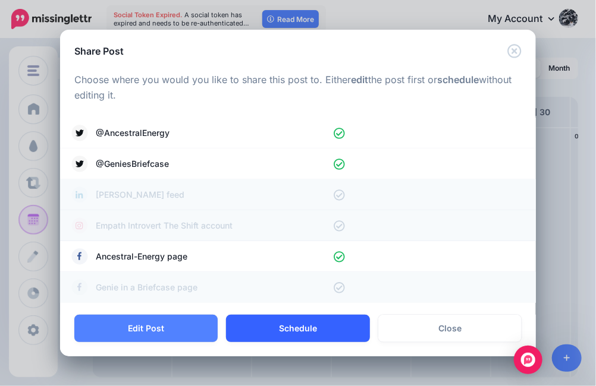
click at [304, 332] on button "Schedule" at bounding box center [297, 328] width 143 height 27
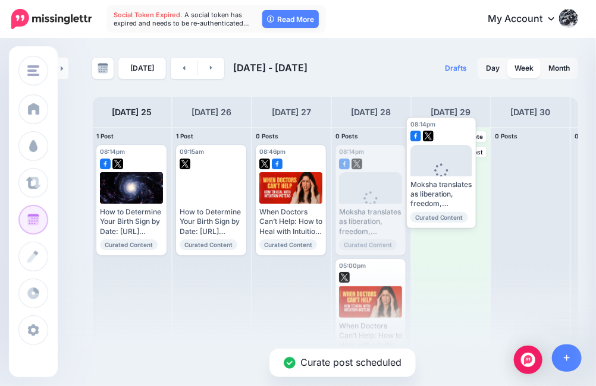
drag, startPoint x: 369, startPoint y: 219, endPoint x: 442, endPoint y: 193, distance: 78.2
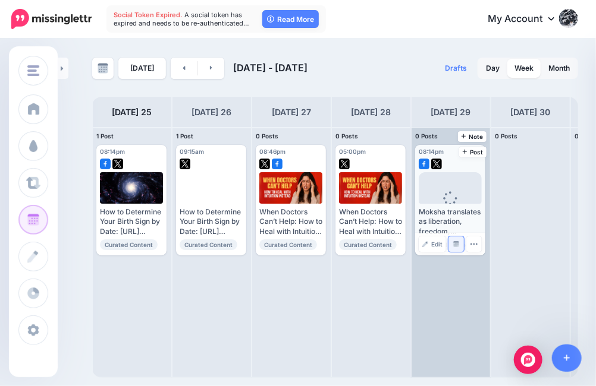
click at [454, 244] on img at bounding box center [456, 244] width 6 height 6
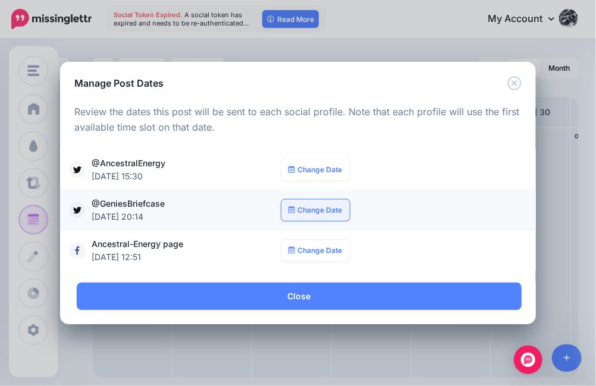
click at [327, 212] on link "Change Date" at bounding box center [315, 210] width 68 height 21
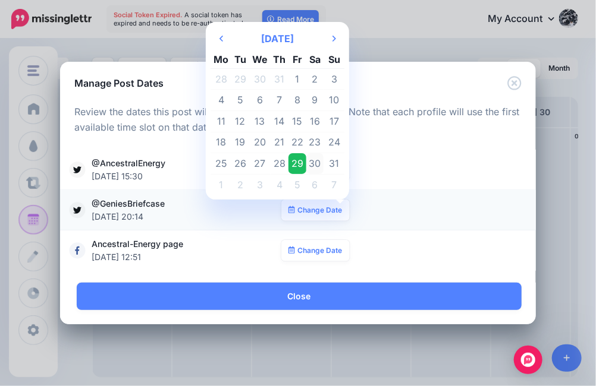
click at [316, 162] on td "30" at bounding box center [315, 163] width 18 height 21
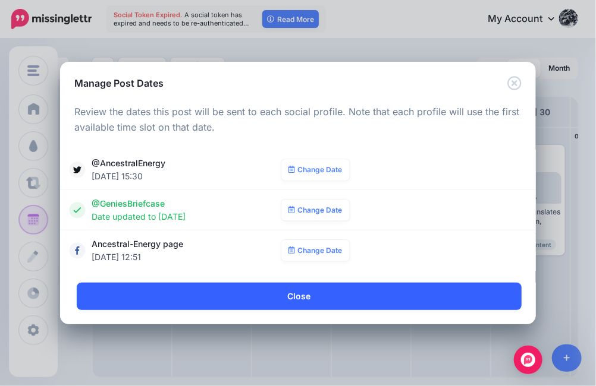
click at [308, 303] on link "Close" at bounding box center [299, 296] width 445 height 27
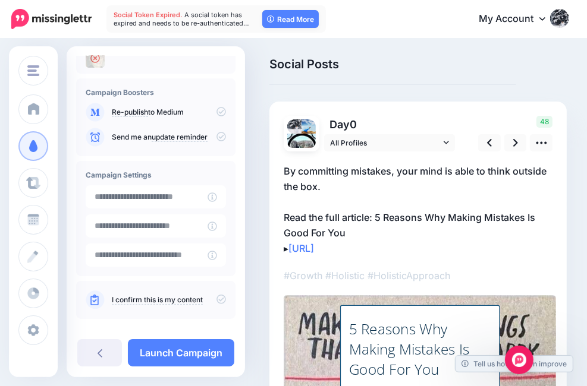
scroll to position [146, 0]
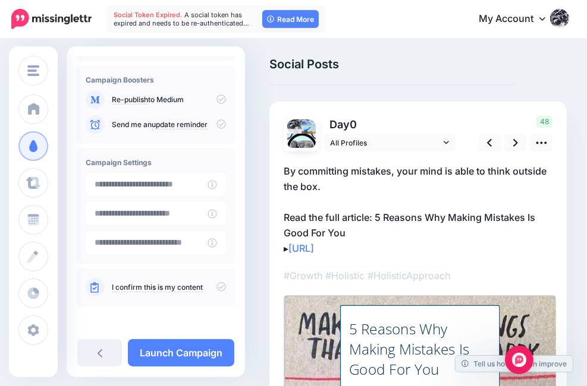
click at [216, 286] on icon at bounding box center [221, 287] width 10 height 10
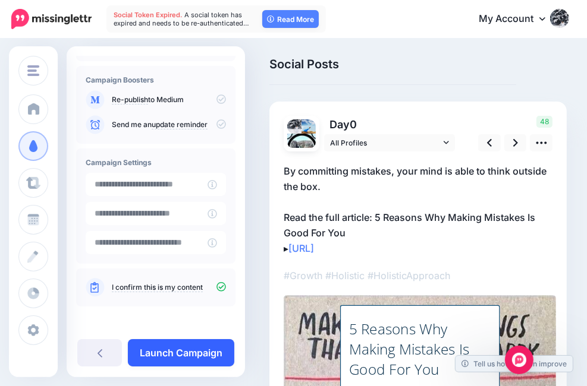
click at [183, 357] on link "Launch Campaign" at bounding box center [181, 352] width 106 height 27
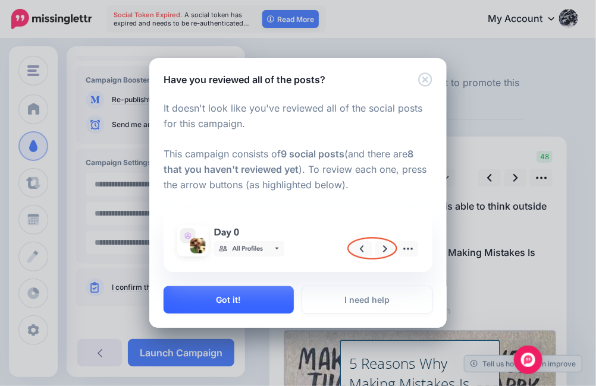
click at [244, 301] on button "Got it!" at bounding box center [228, 300] width 130 height 27
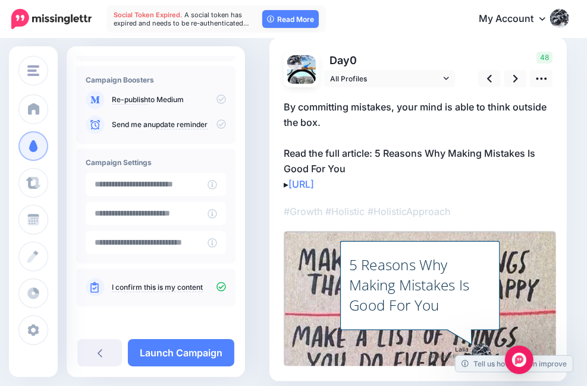
scroll to position [62, 0]
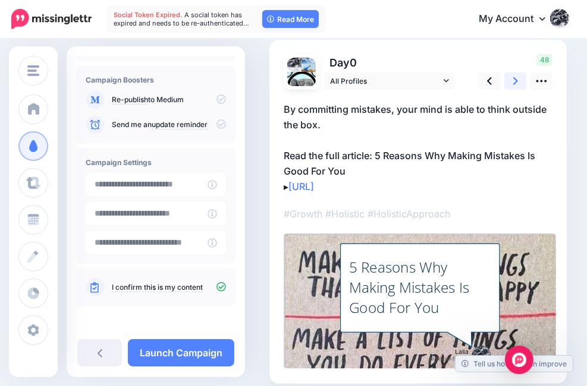
click at [515, 85] on icon at bounding box center [515, 81] width 5 height 8
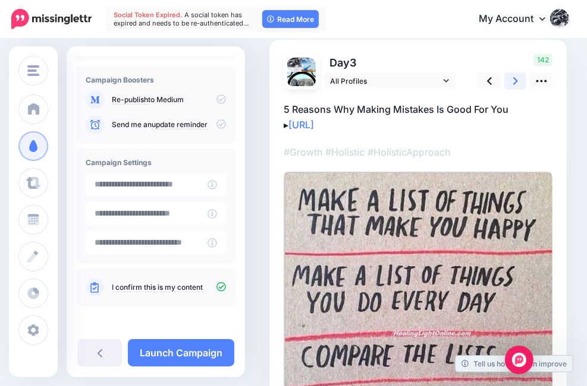
scroll to position [0, 0]
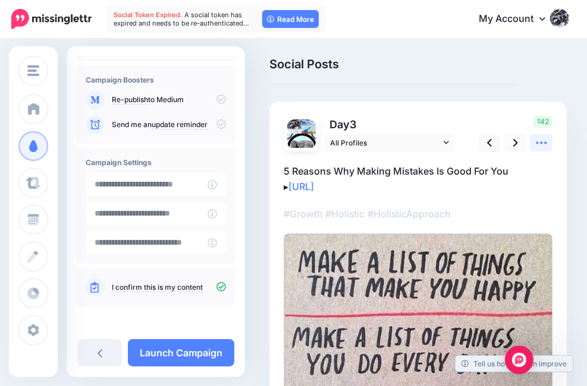
click at [541, 144] on icon at bounding box center [541, 143] width 11 height 2
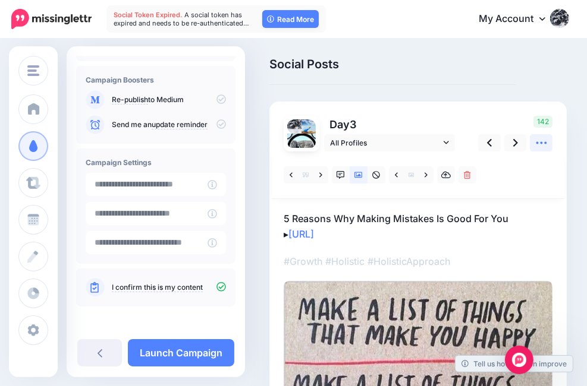
click at [541, 144] on icon at bounding box center [541, 143] width 11 height 2
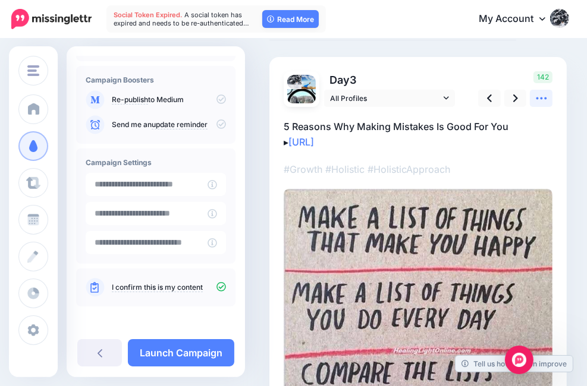
scroll to position [33, 0]
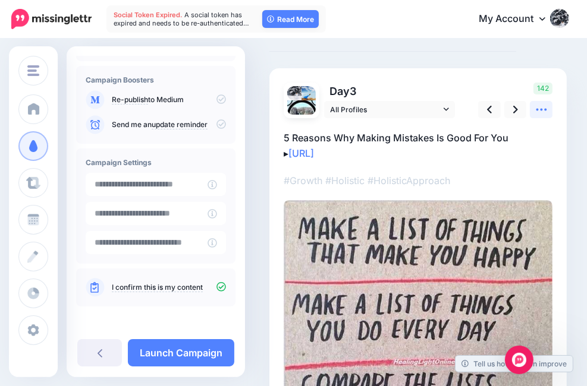
click at [539, 116] on icon at bounding box center [541, 109] width 12 height 12
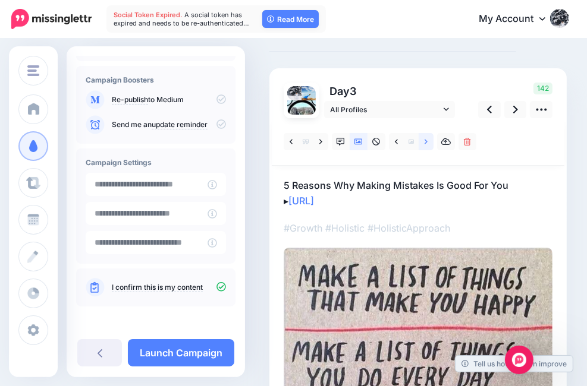
click at [426, 146] on icon at bounding box center [425, 142] width 3 height 8
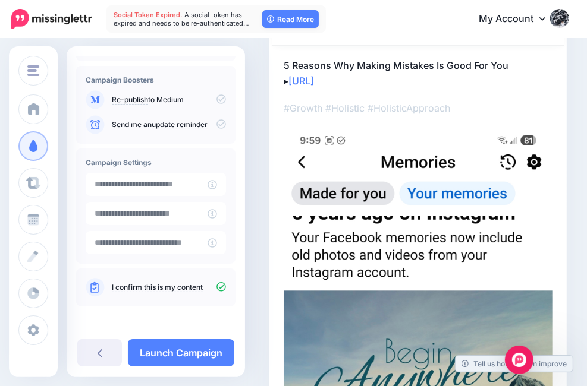
scroll to position [152, 0]
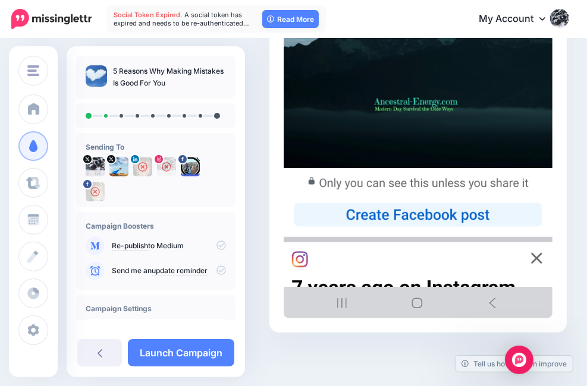
scroll to position [579, 0]
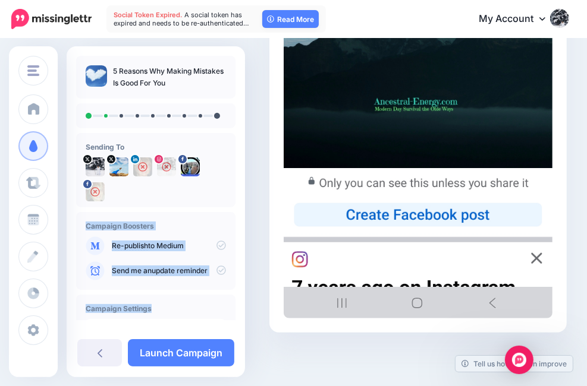
drag, startPoint x: 172, startPoint y: 302, endPoint x: 241, endPoint y: 194, distance: 127.5
click at [241, 194] on div "5 Reasons Why Making Mistakes Is Good For You Sending To" at bounding box center [156, 188] width 178 height 265
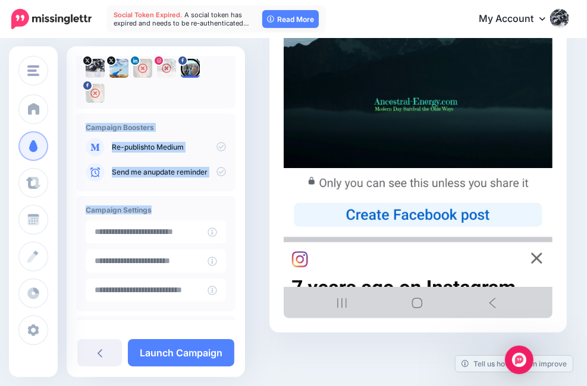
scroll to position [33, 0]
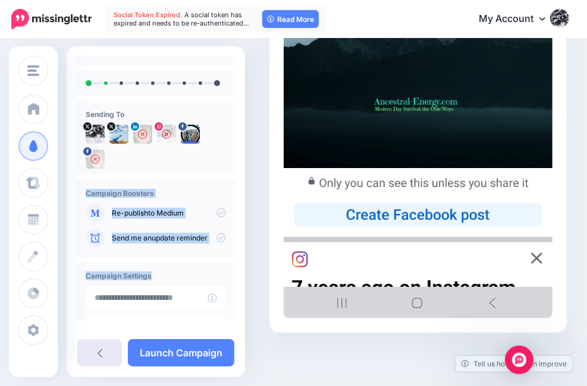
click at [97, 357] on icon at bounding box center [99, 353] width 5 height 10
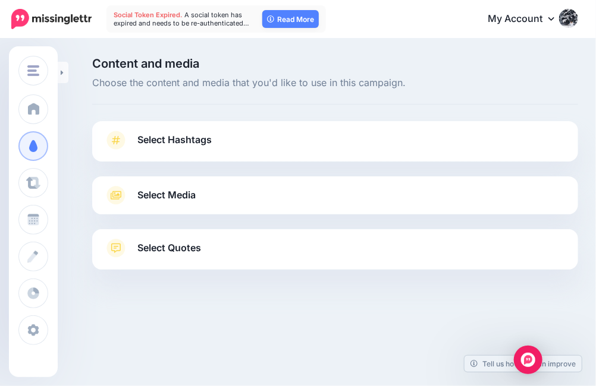
click at [119, 200] on icon at bounding box center [115, 195] width 21 height 19
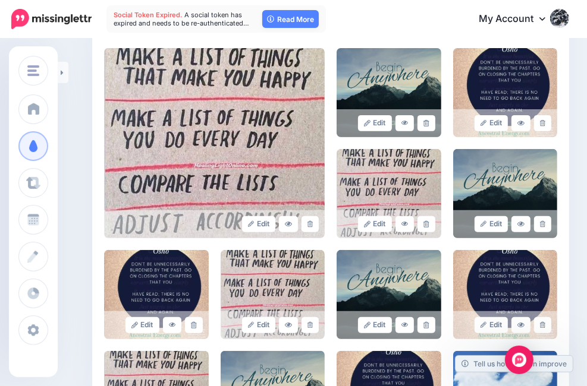
scroll to position [241, 0]
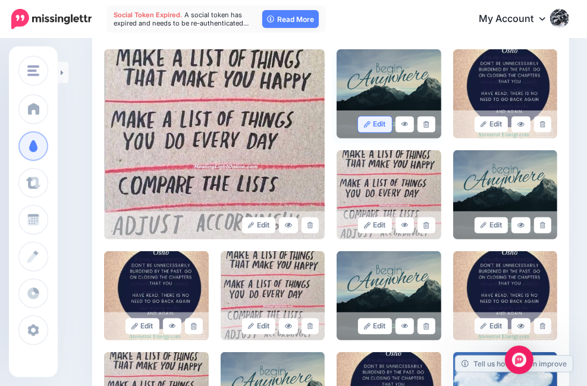
click at [382, 133] on link "Edit" at bounding box center [375, 125] width 34 height 16
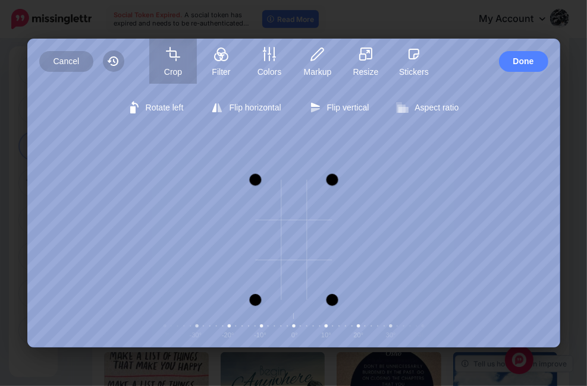
click at [285, 178] on div at bounding box center [293, 180] width 77 height 24
click at [294, 251] on div "Zoom" at bounding box center [294, 217] width 504 height 166
click at [526, 62] on span "Done" at bounding box center [523, 61] width 21 height 21
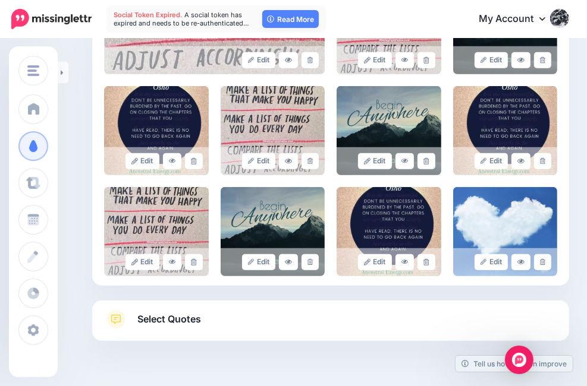
scroll to position [410, 0]
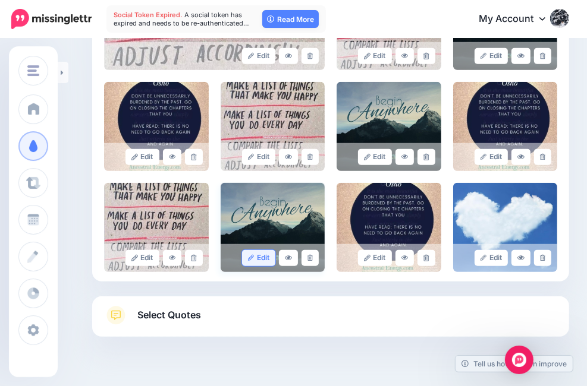
click at [260, 266] on link "Edit" at bounding box center [259, 258] width 34 height 16
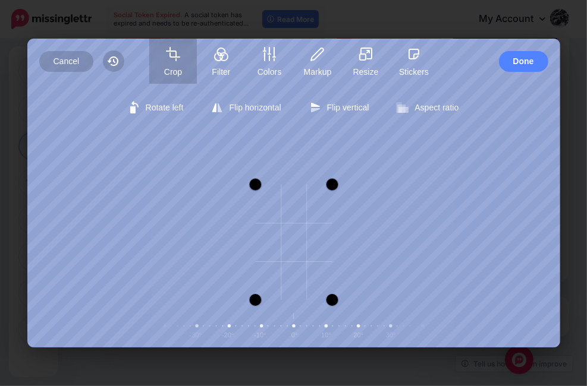
click at [288, 182] on div at bounding box center [293, 185] width 77 height 24
click at [288, 253] on div "Zoom" at bounding box center [294, 217] width 504 height 166
click at [520, 62] on span "Done" at bounding box center [523, 61] width 21 height 21
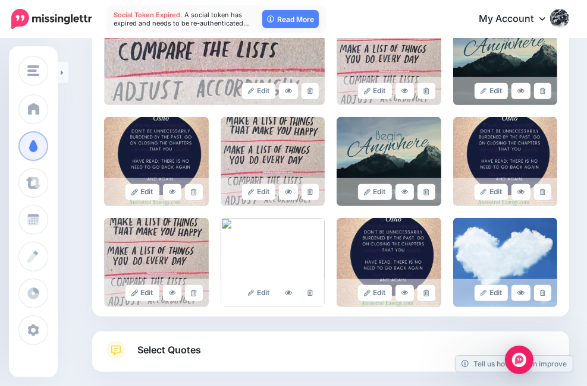
scroll to position [378, 0]
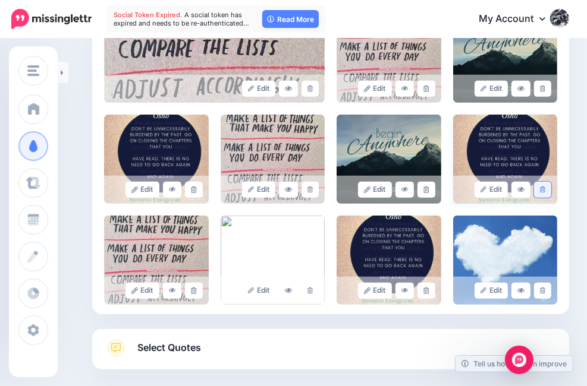
click at [551, 198] on link at bounding box center [542, 190] width 17 height 16
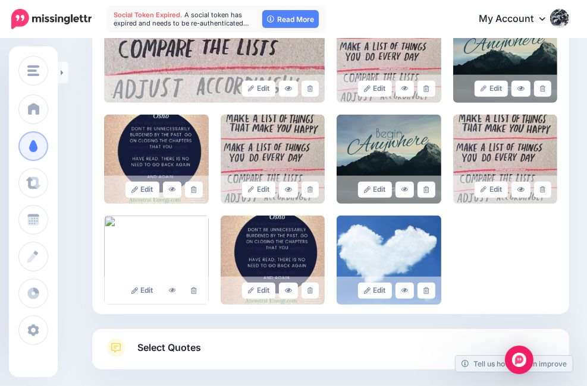
scroll to position [457, 0]
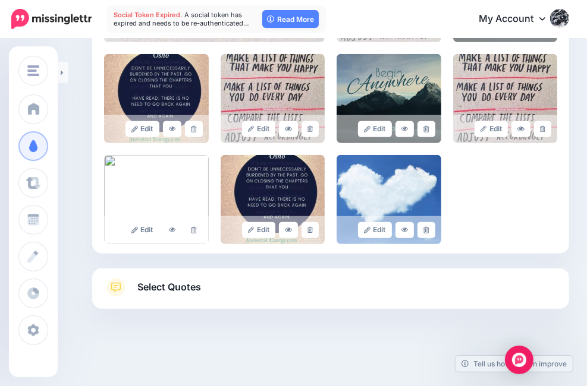
click at [288, 289] on link "Select Quotes" at bounding box center [330, 293] width 453 height 31
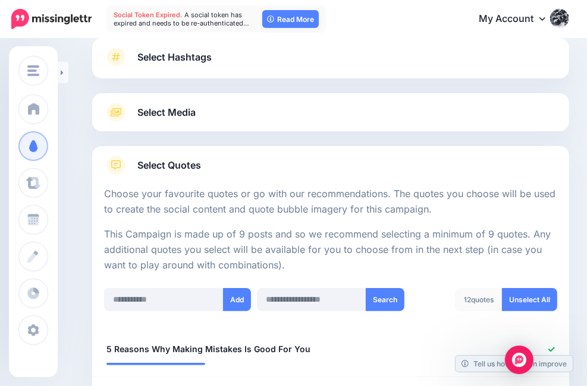
scroll to position [0, 0]
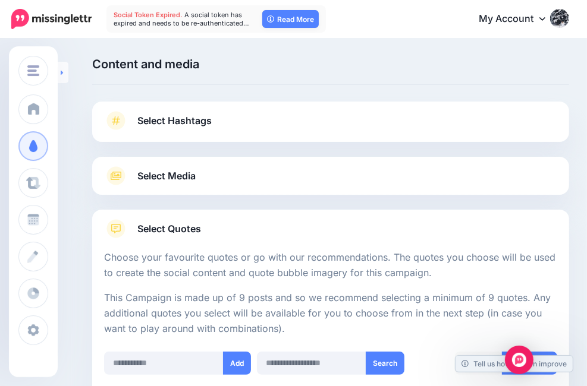
click at [61, 73] on icon at bounding box center [62, 72] width 2 height 5
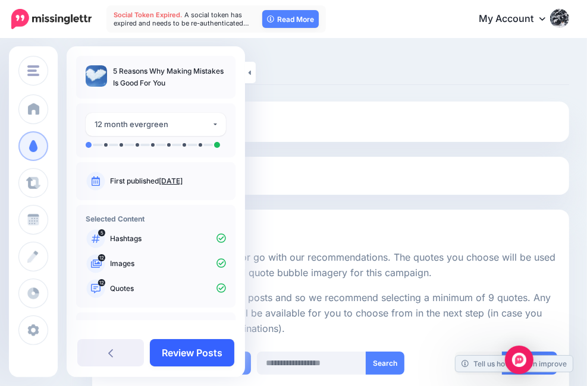
click at [188, 354] on link "Review Posts" at bounding box center [192, 352] width 84 height 27
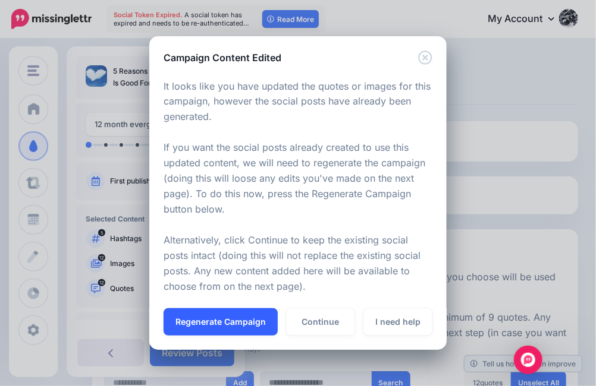
click at [222, 319] on button "Regenerate Campaign" at bounding box center [220, 322] width 114 height 27
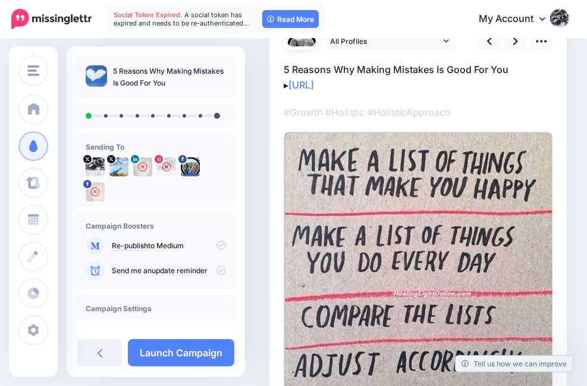
scroll to position [95, 0]
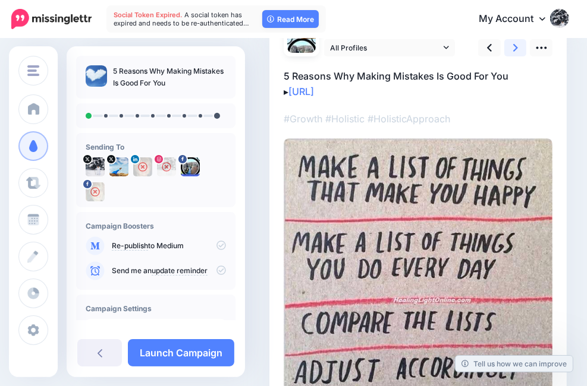
click at [513, 52] on icon at bounding box center [515, 48] width 5 height 8
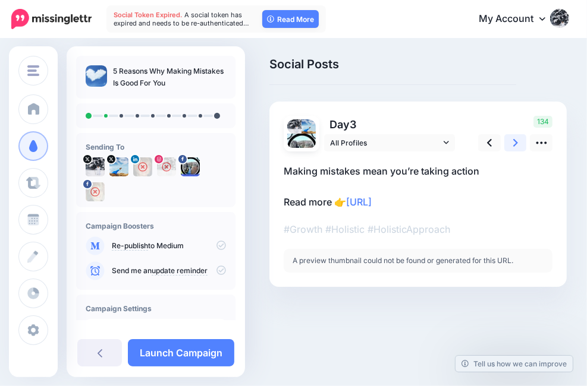
scroll to position [0, 0]
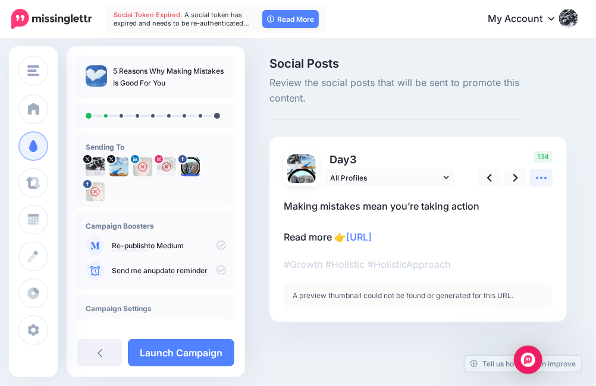
click at [540, 180] on icon at bounding box center [541, 178] width 12 height 12
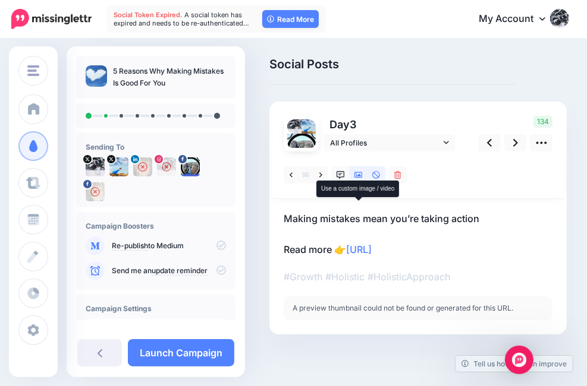
click at [358, 180] on icon at bounding box center [358, 175] width 8 height 8
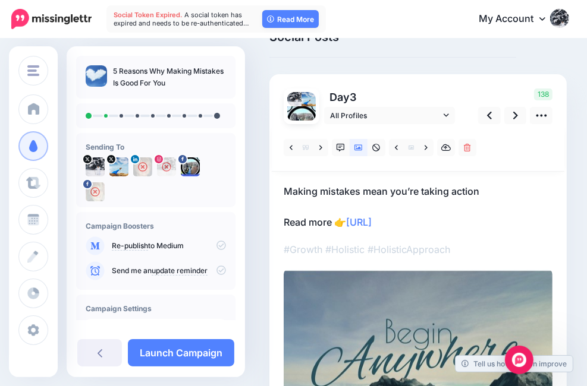
scroll to position [26, 0]
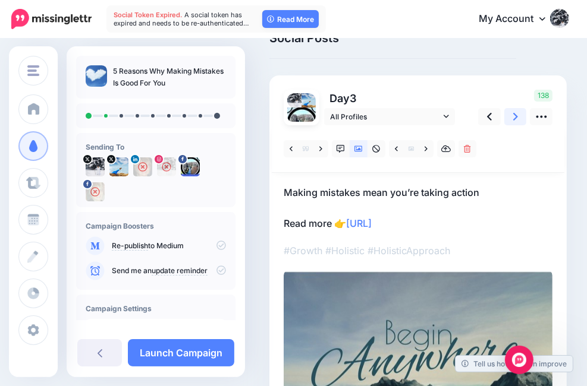
click at [516, 121] on icon at bounding box center [515, 117] width 5 height 8
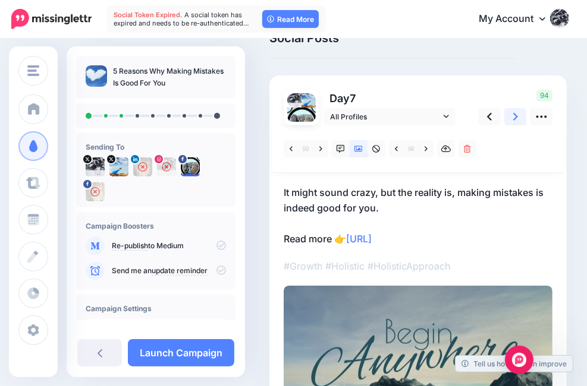
click at [516, 121] on icon at bounding box center [515, 117] width 5 height 8
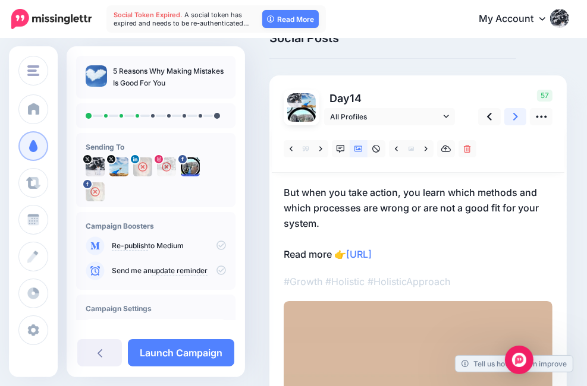
click at [516, 121] on icon at bounding box center [515, 117] width 5 height 8
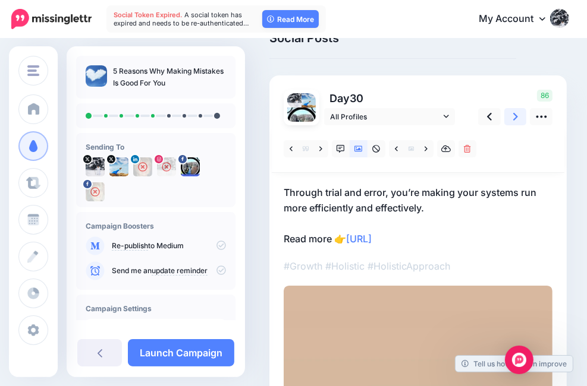
click at [518, 125] on link at bounding box center [515, 116] width 23 height 17
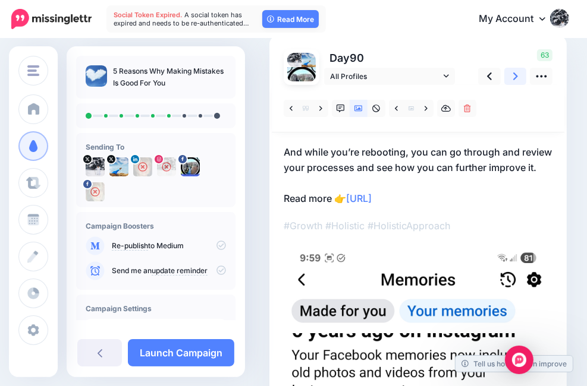
scroll to position [63, 0]
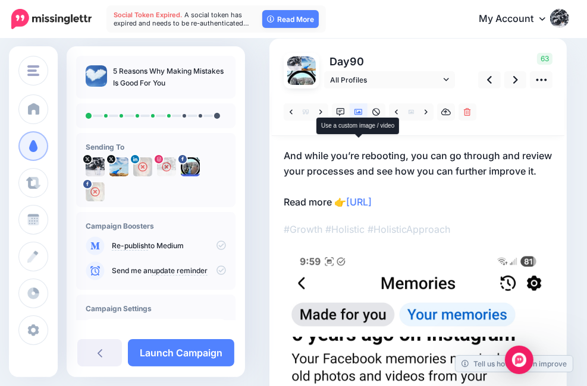
click at [357, 115] on icon at bounding box center [358, 112] width 8 height 6
click at [357, 117] on icon at bounding box center [358, 112] width 8 height 8
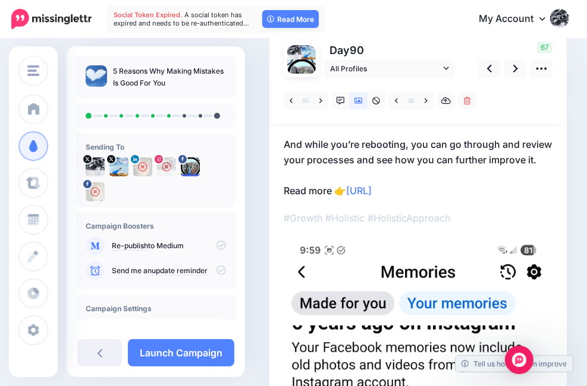
scroll to position [76, 0]
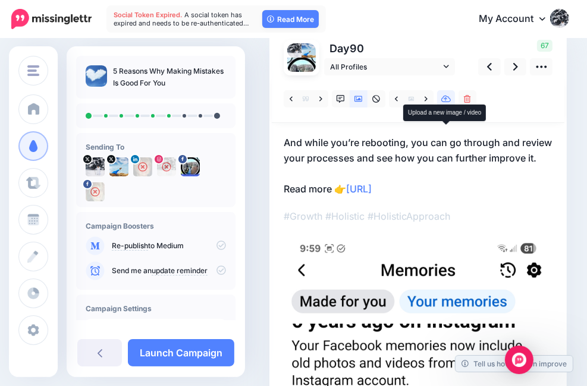
click at [443, 103] on icon at bounding box center [446, 99] width 10 height 8
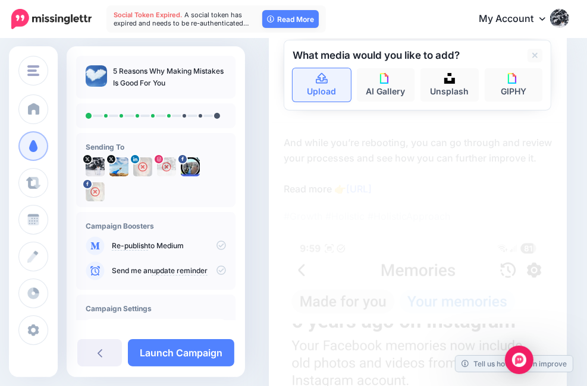
click at [319, 102] on link "Upload" at bounding box center [321, 84] width 58 height 33
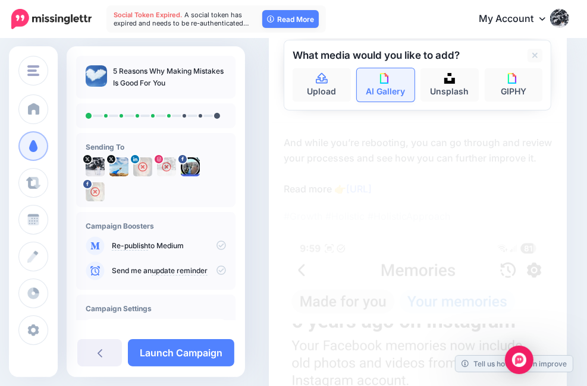
click at [386, 102] on link "AI Gallery" at bounding box center [386, 84] width 58 height 33
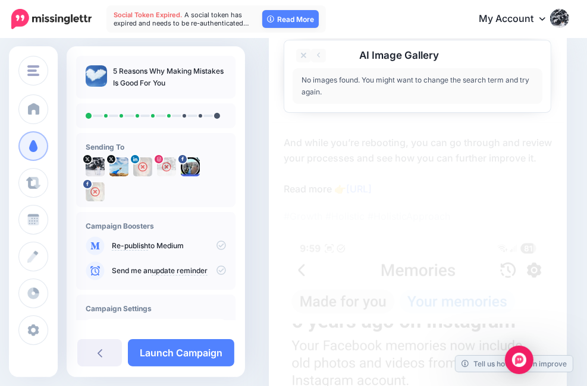
click at [384, 104] on div "No images found. You might want to change the search term and try again." at bounding box center [417, 86] width 250 height 36
click at [301, 61] on icon at bounding box center [304, 56] width 6 height 10
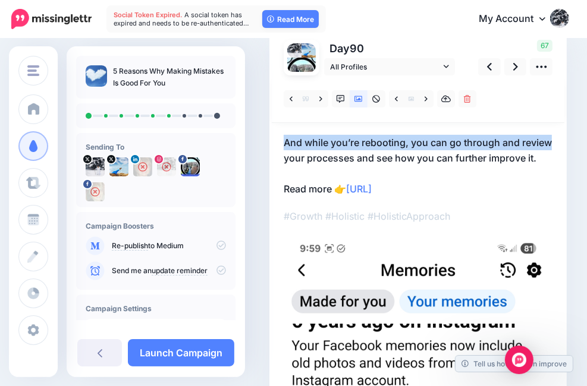
drag, startPoint x: 581, startPoint y: 122, endPoint x: 579, endPoint y: 167, distance: 44.7
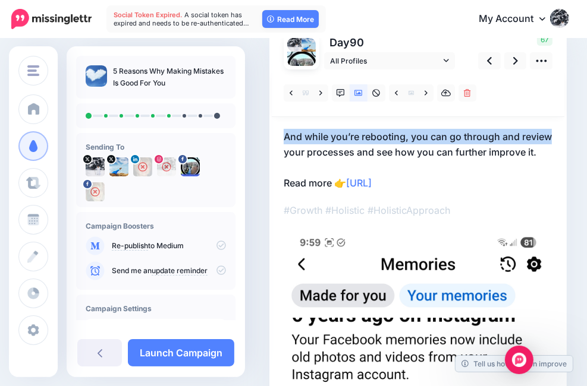
scroll to position [81, 0]
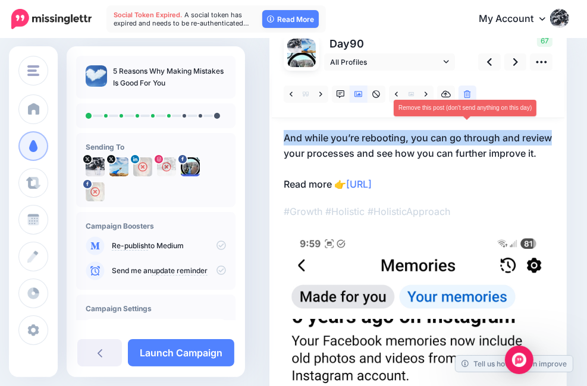
click at [468, 99] on icon at bounding box center [467, 94] width 7 height 8
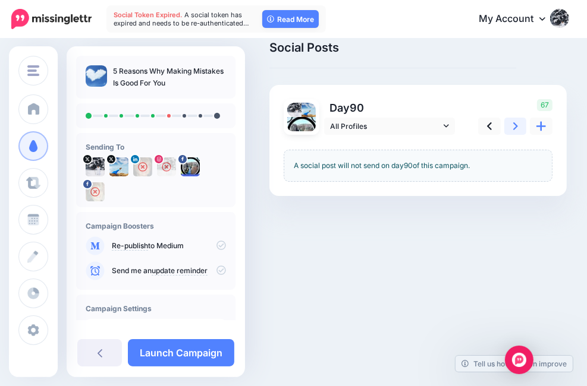
click at [515, 133] on icon at bounding box center [515, 126] width 5 height 12
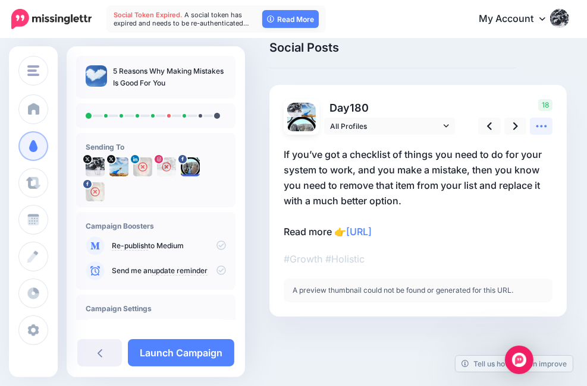
click at [542, 133] on icon at bounding box center [541, 126] width 12 height 12
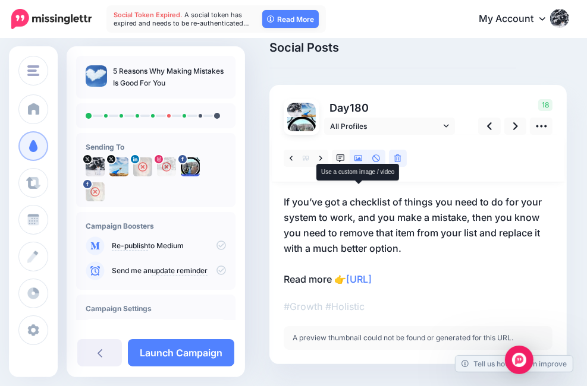
click at [355, 163] on icon at bounding box center [358, 159] width 8 height 8
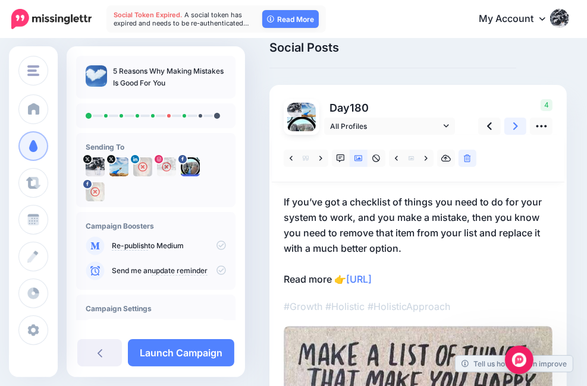
click at [510, 135] on link at bounding box center [515, 126] width 23 height 17
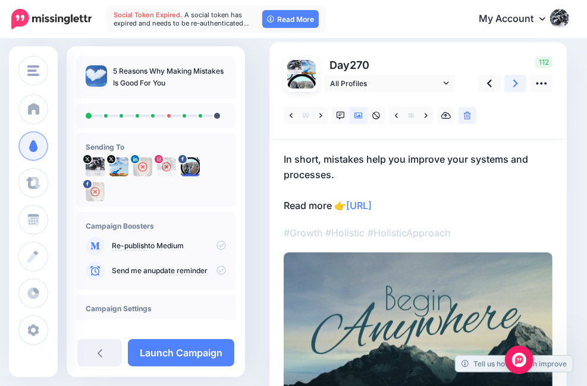
scroll to position [74, 0]
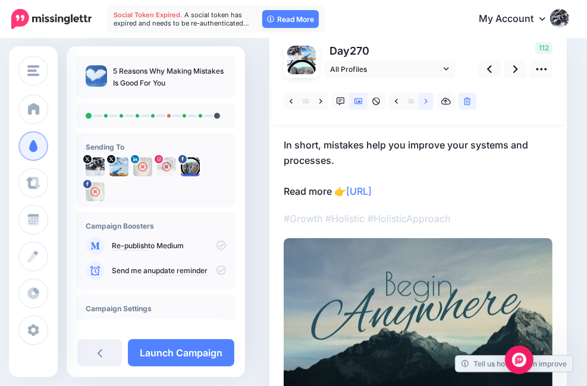
click at [424, 106] on icon at bounding box center [425, 101] width 3 height 8
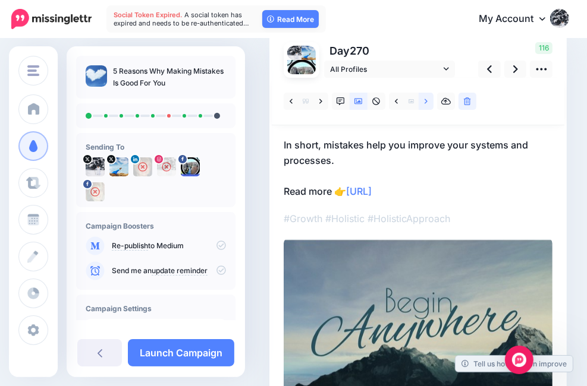
click at [424, 106] on icon at bounding box center [425, 101] width 3 height 8
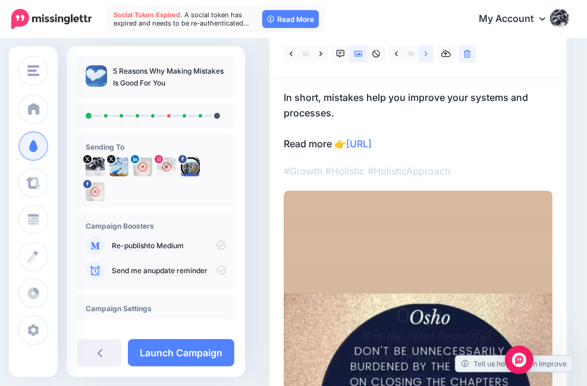
scroll to position [122, 0]
click at [424, 58] on icon at bounding box center [425, 53] width 3 height 8
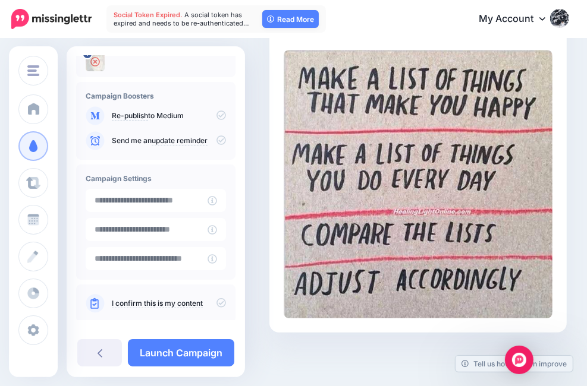
scroll to position [146, 0]
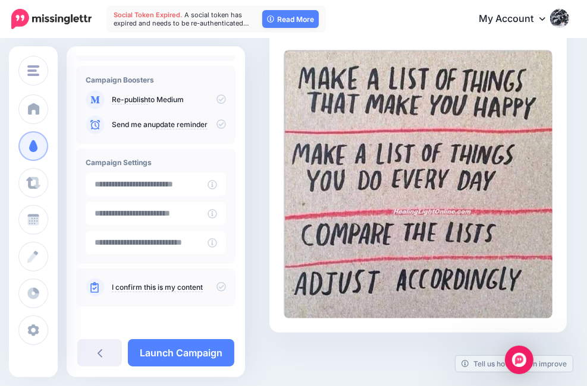
click at [217, 284] on icon at bounding box center [221, 287] width 10 height 10
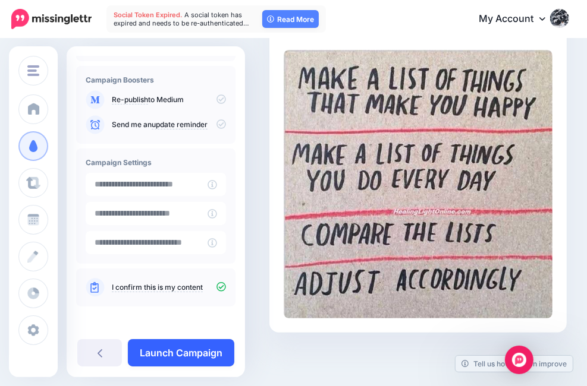
click at [201, 353] on link "Launch Campaign" at bounding box center [181, 352] width 106 height 27
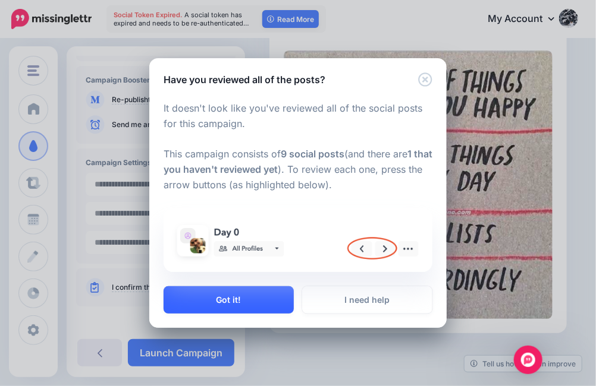
click at [268, 298] on button "Got it!" at bounding box center [228, 300] width 130 height 27
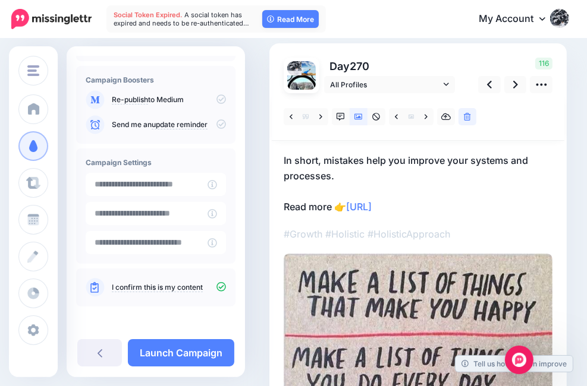
scroll to position [57, 0]
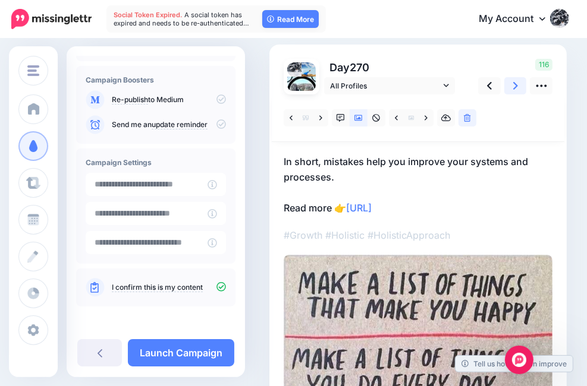
click at [511, 95] on link at bounding box center [515, 85] width 23 height 17
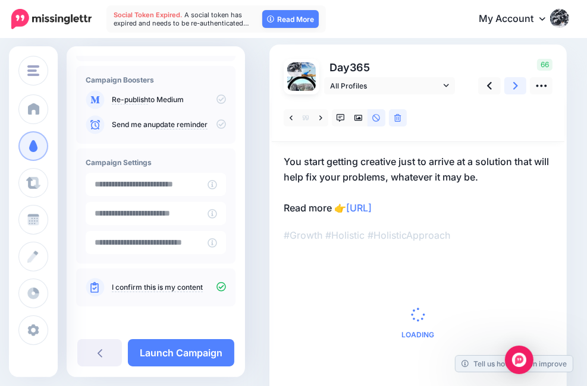
scroll to position [52, 0]
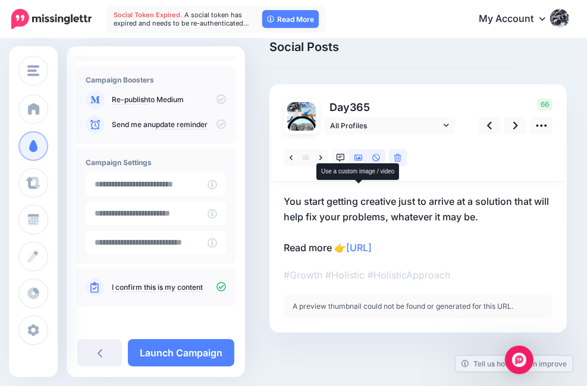
click at [356, 153] on link at bounding box center [359, 157] width 18 height 17
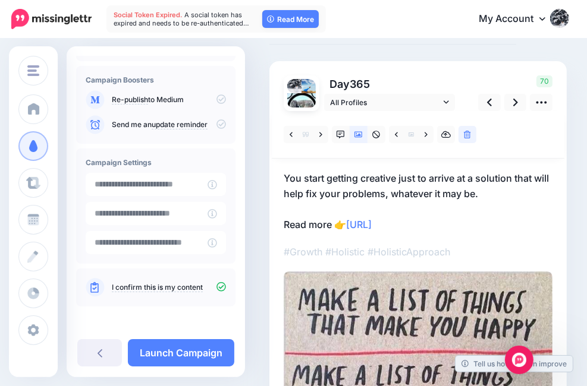
scroll to position [0, 0]
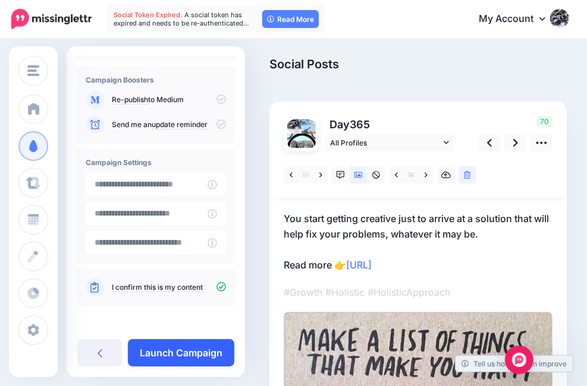
click at [185, 348] on link "Launch Campaign" at bounding box center [181, 352] width 106 height 27
